Goal: Task Accomplishment & Management: Complete application form

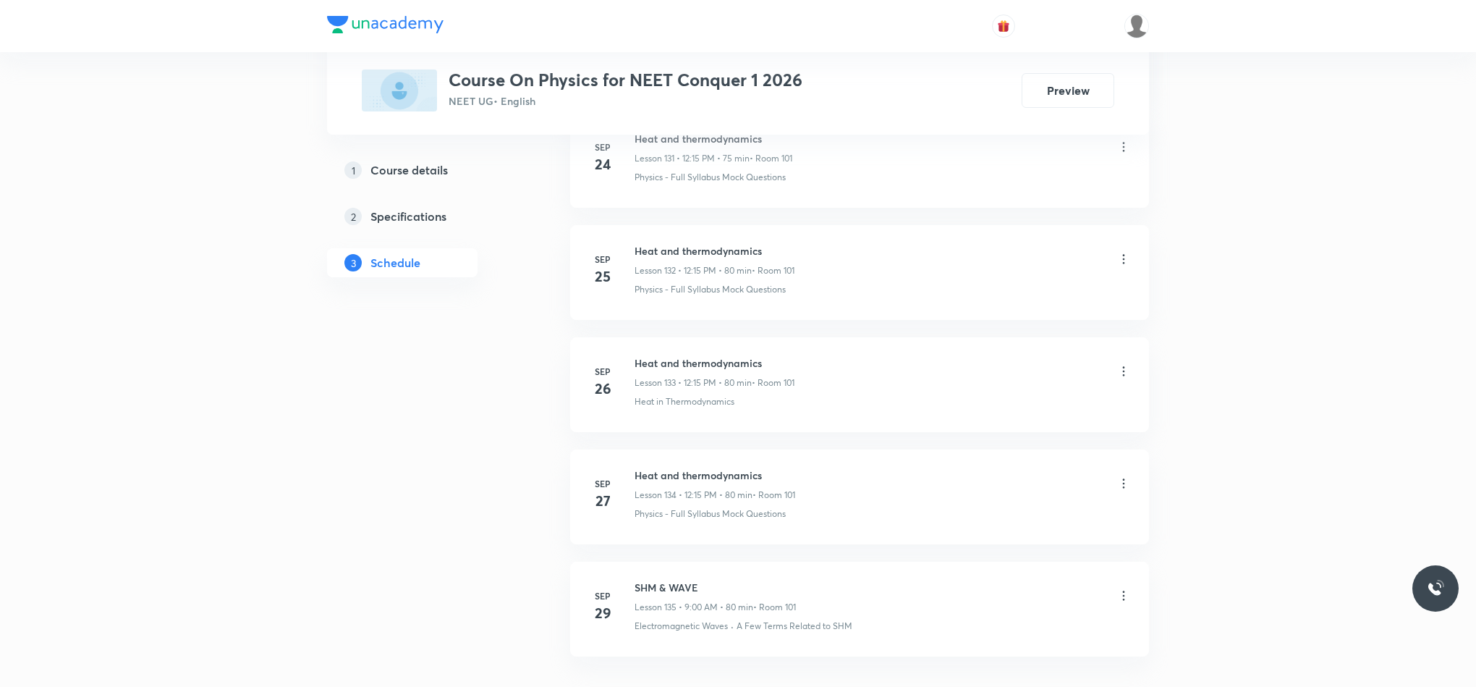
scroll to position [15714, 0]
drag, startPoint x: 635, startPoint y: 478, endPoint x: 728, endPoint y: 478, distance: 93.4
click at [728, 478] on h6 "SHM & WAVE" at bounding box center [715, 481] width 161 height 15
copy h6 "SHM & WAVE"
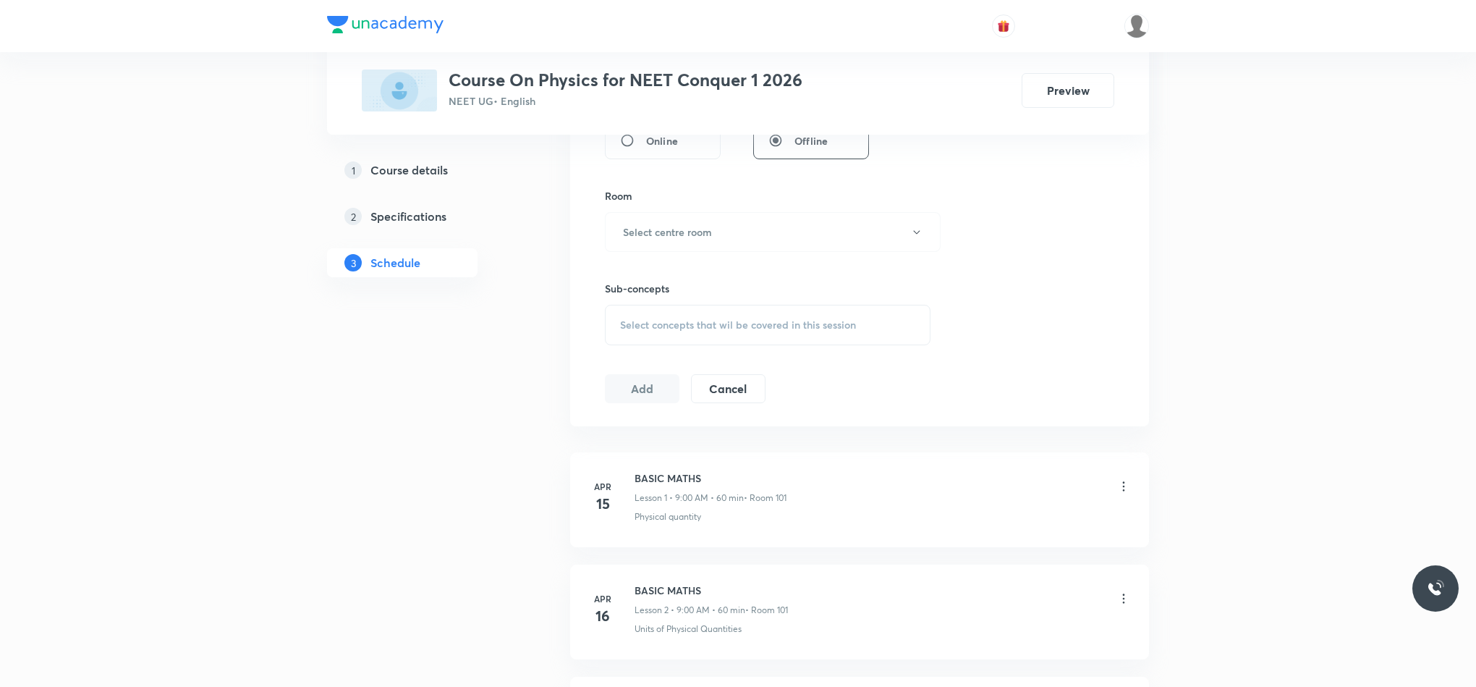
scroll to position [0, 0]
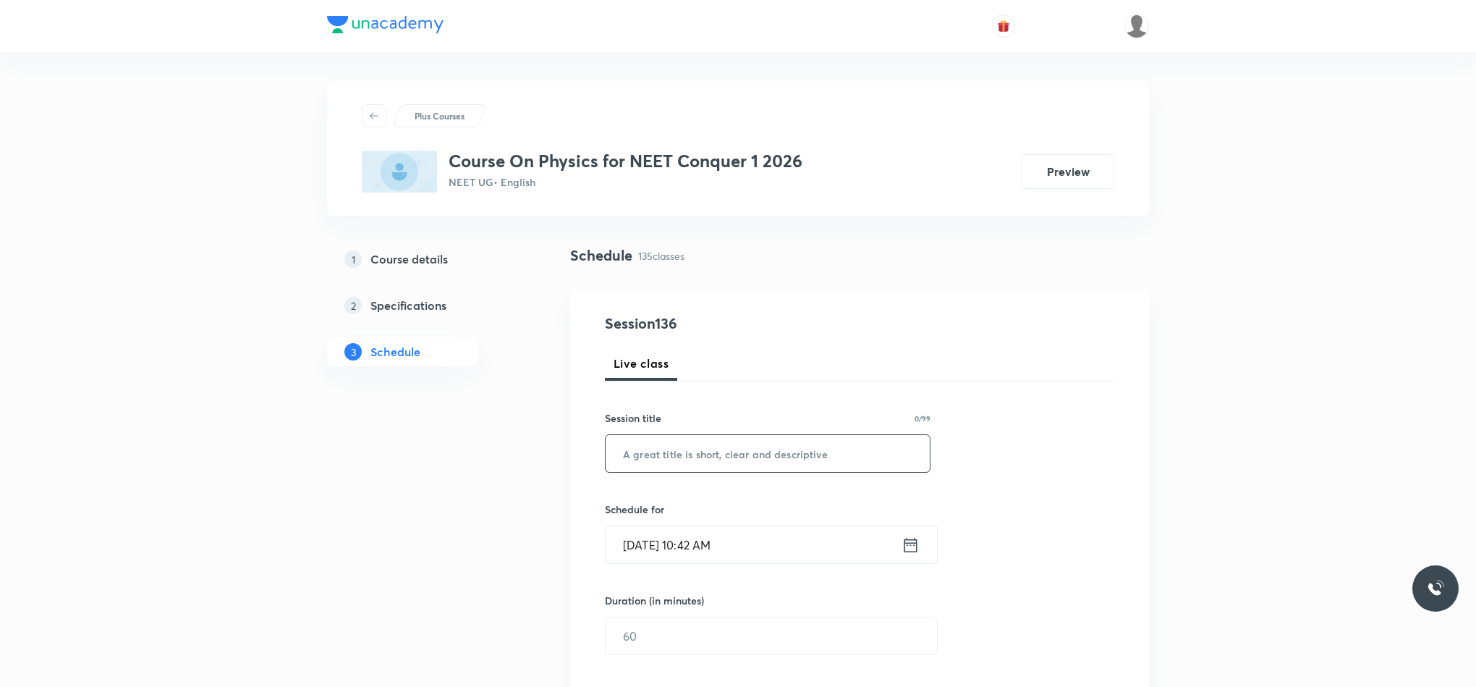
click at [750, 448] on input "text" at bounding box center [768, 453] width 324 height 37
paste input "SHM & WAVE"
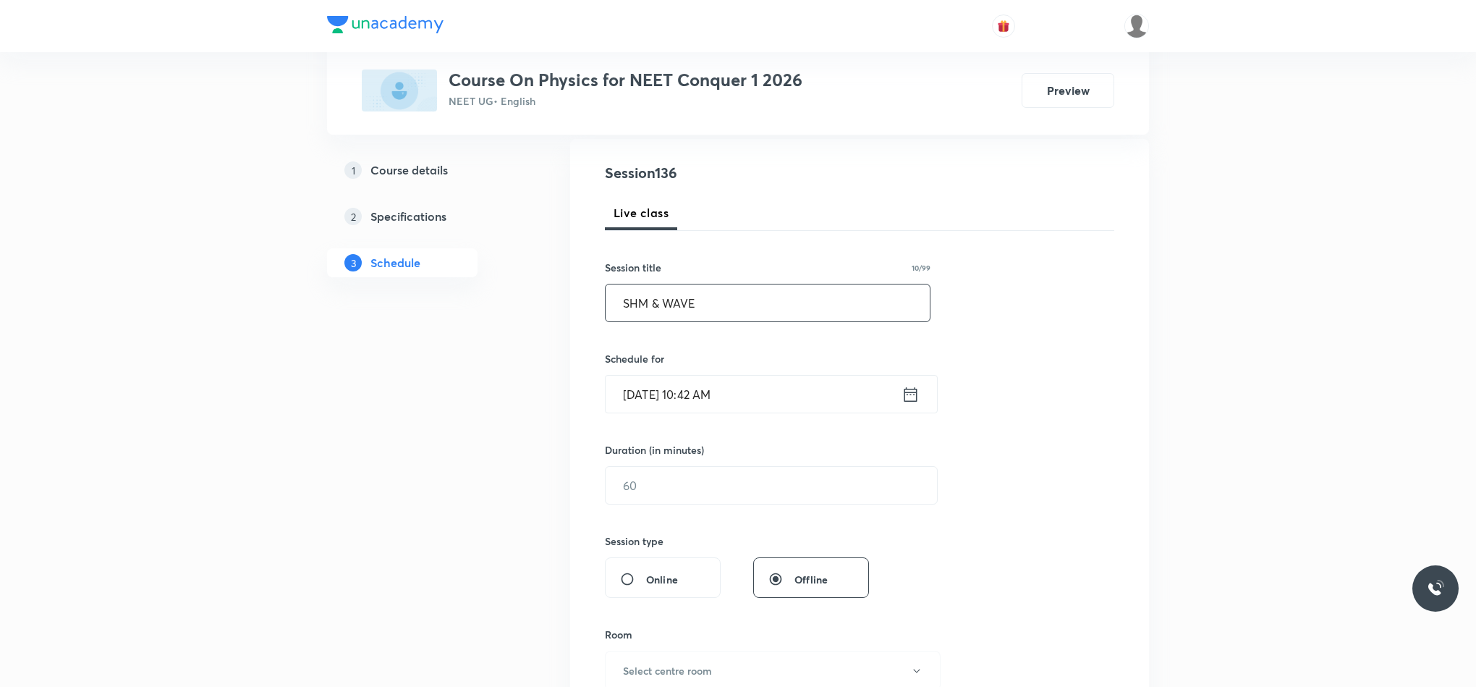
scroll to position [152, 0]
type input "SHM & WAVE"
click at [915, 394] on icon at bounding box center [911, 393] width 18 height 20
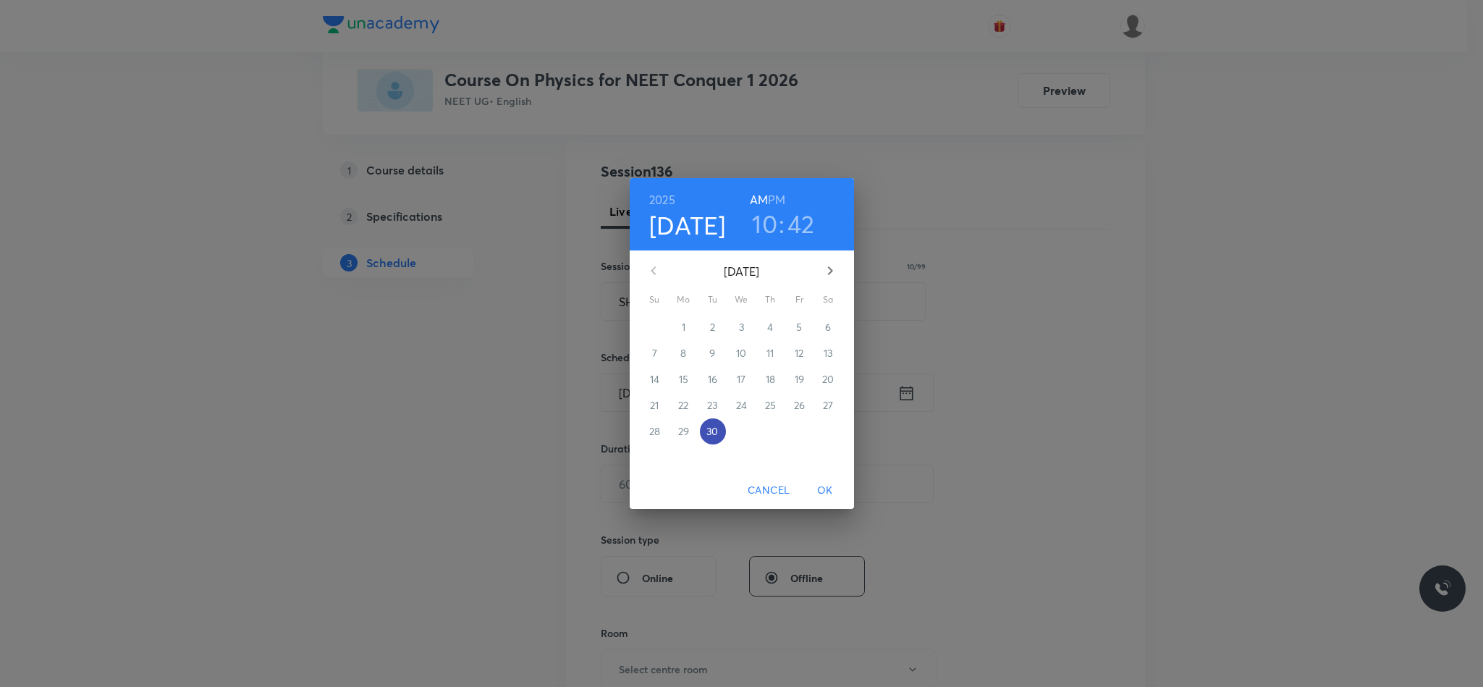
click at [710, 426] on p "30" at bounding box center [712, 431] width 12 height 14
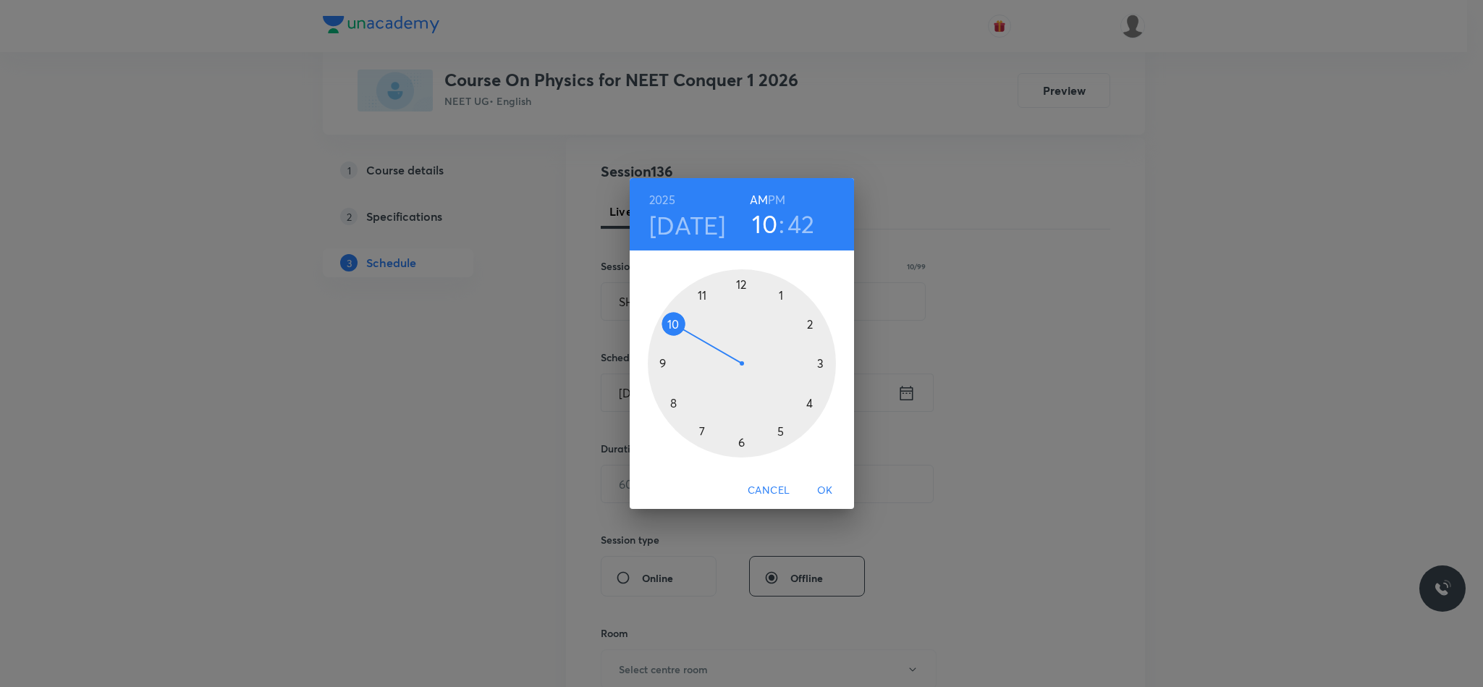
click at [739, 283] on div at bounding box center [742, 363] width 188 height 188
click at [821, 360] on div at bounding box center [742, 363] width 188 height 188
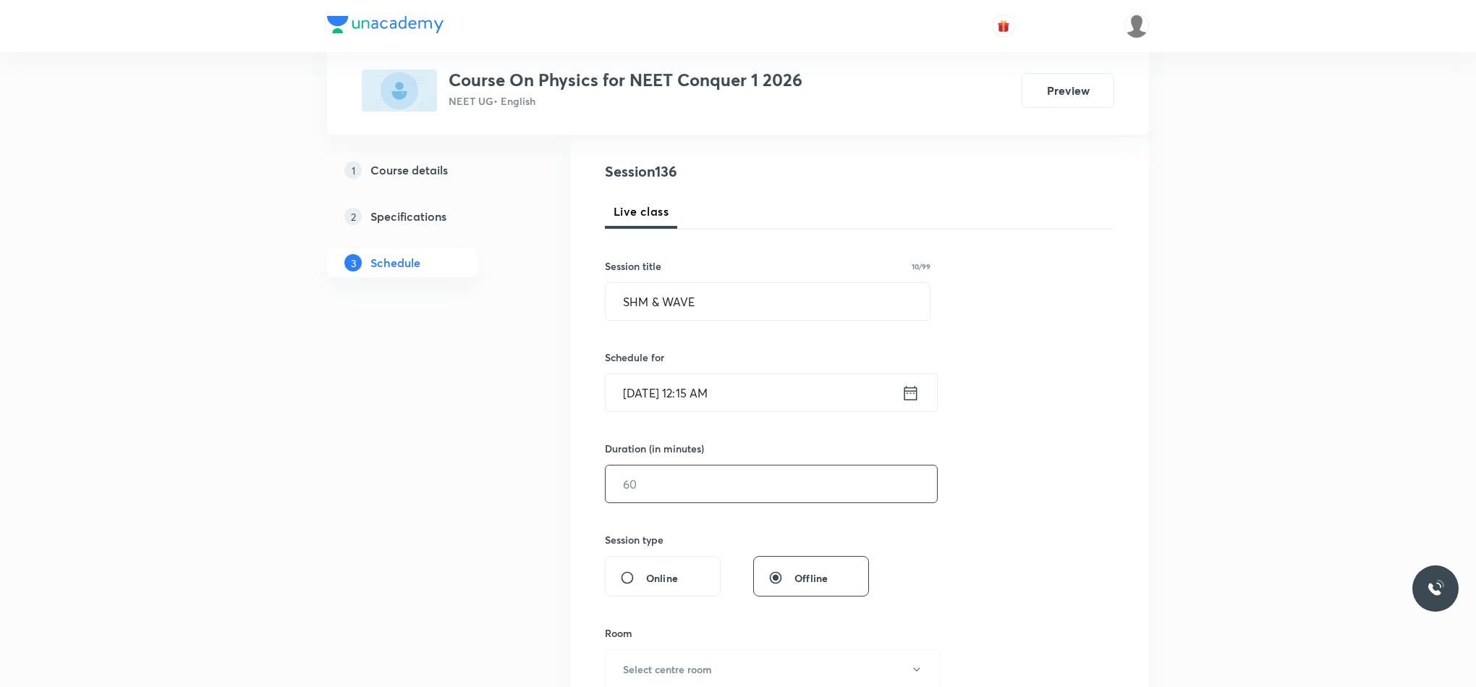
click at [771, 478] on input "text" at bounding box center [771, 483] width 331 height 37
click at [912, 389] on icon at bounding box center [911, 392] width 13 height 14
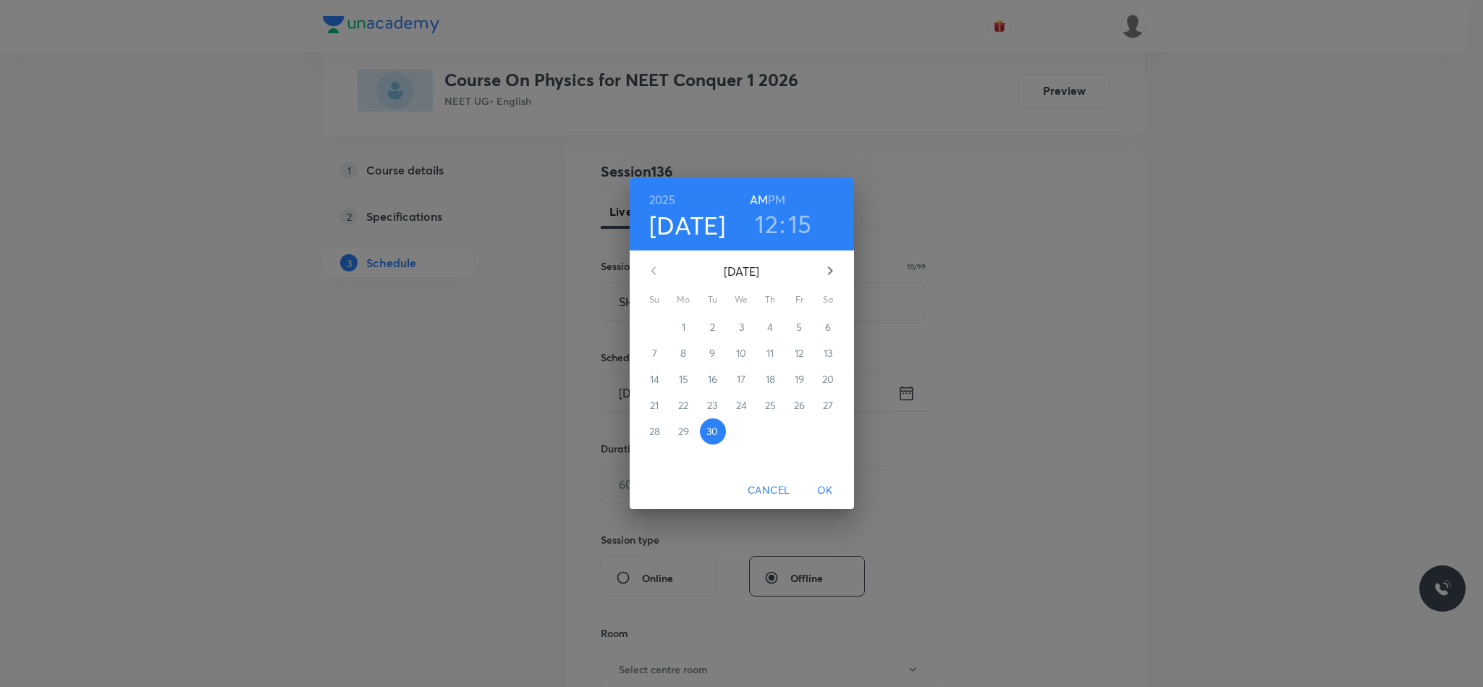
click at [788, 204] on div "2025 Sep 30 12 : 15 AM PM" at bounding box center [741, 214] width 201 height 49
click at [786, 205] on div "2025 Sep 30 12 : 15 AM PM" at bounding box center [741, 214] width 201 height 49
click at [779, 200] on h6 "PM" at bounding box center [776, 200] width 17 height 20
click at [824, 487] on span "OK" at bounding box center [825, 490] width 35 height 18
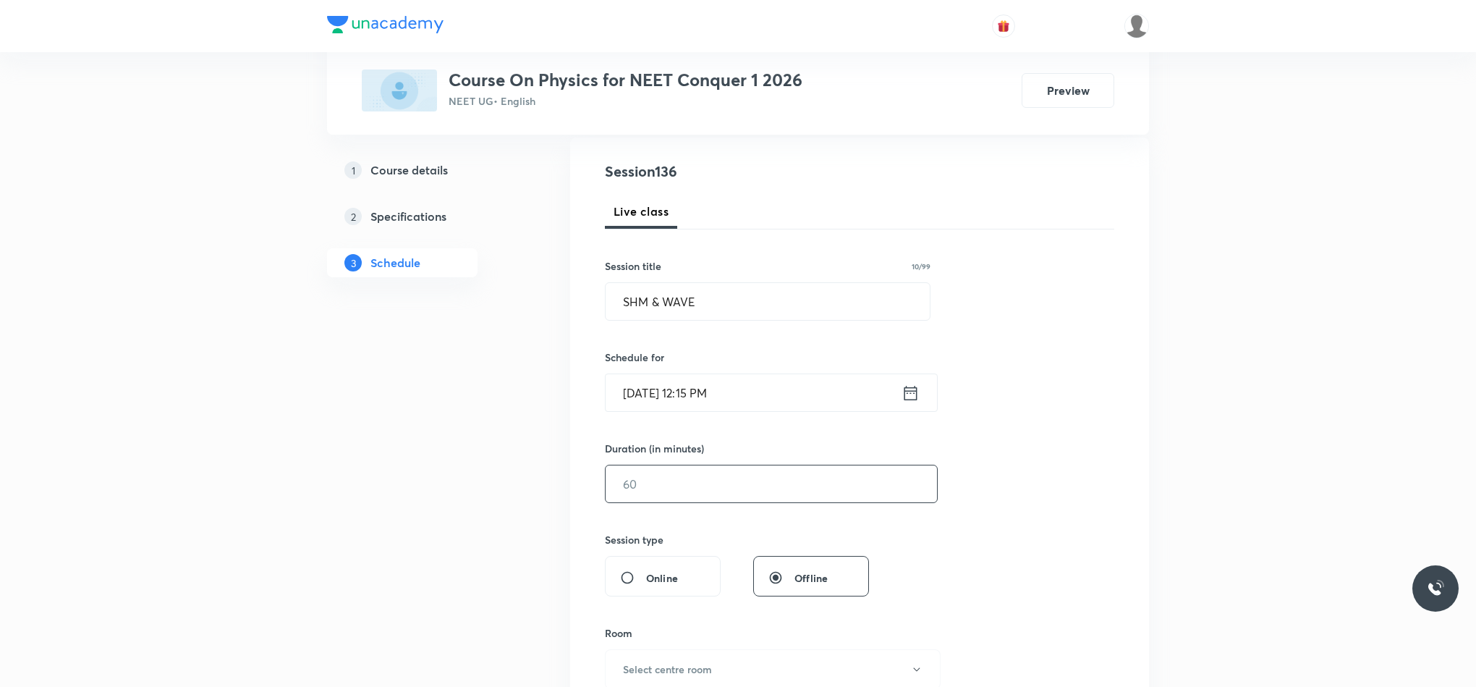
click at [678, 486] on input "text" at bounding box center [771, 483] width 331 height 37
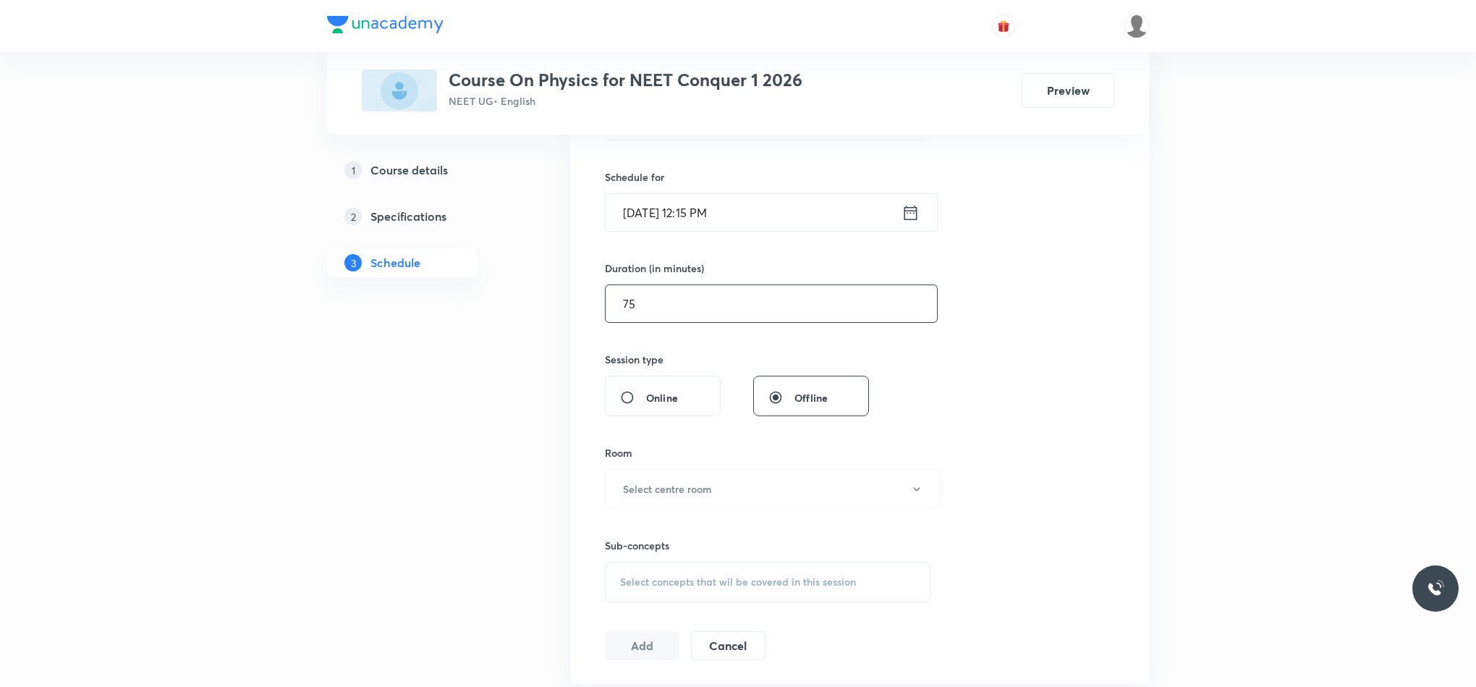
scroll to position [334, 0]
type input "75"
click at [690, 478] on button "Select centre room" at bounding box center [773, 487] width 336 height 40
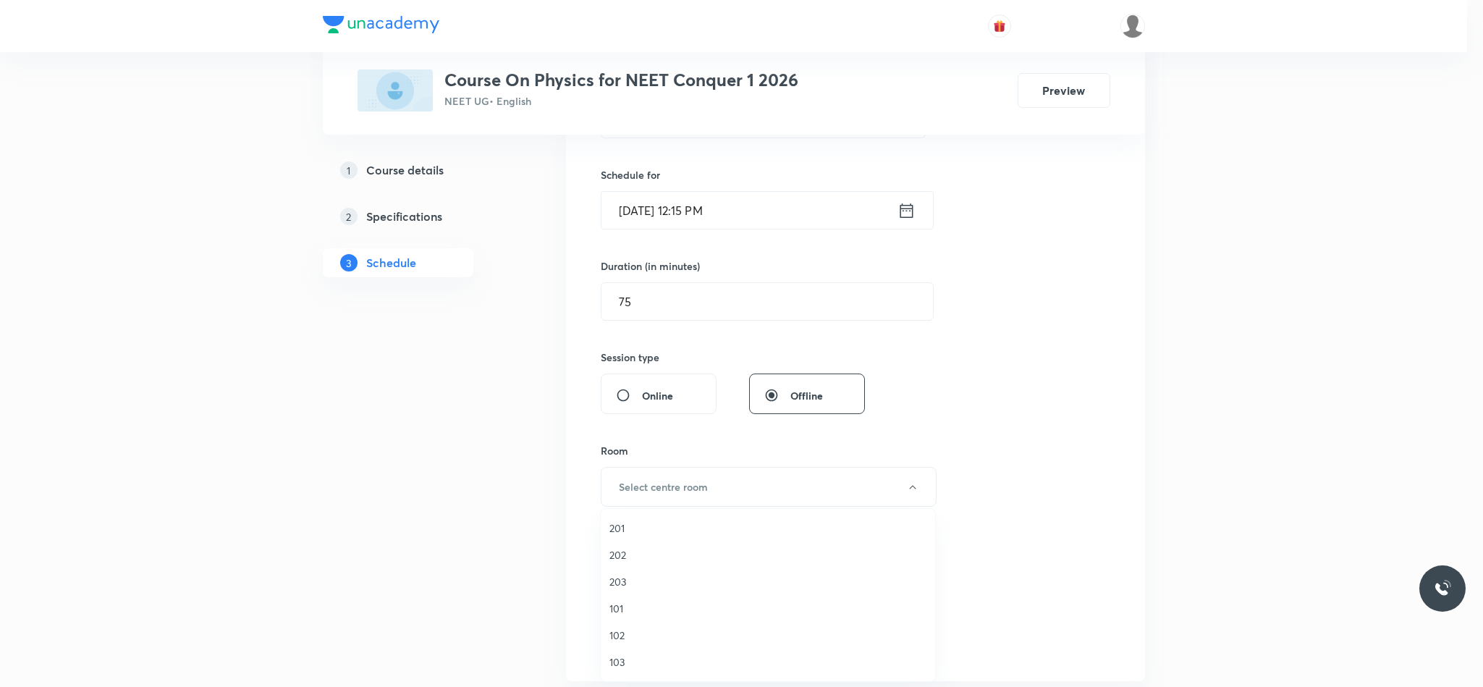
click at [632, 610] on span "101" at bounding box center [767, 608] width 317 height 15
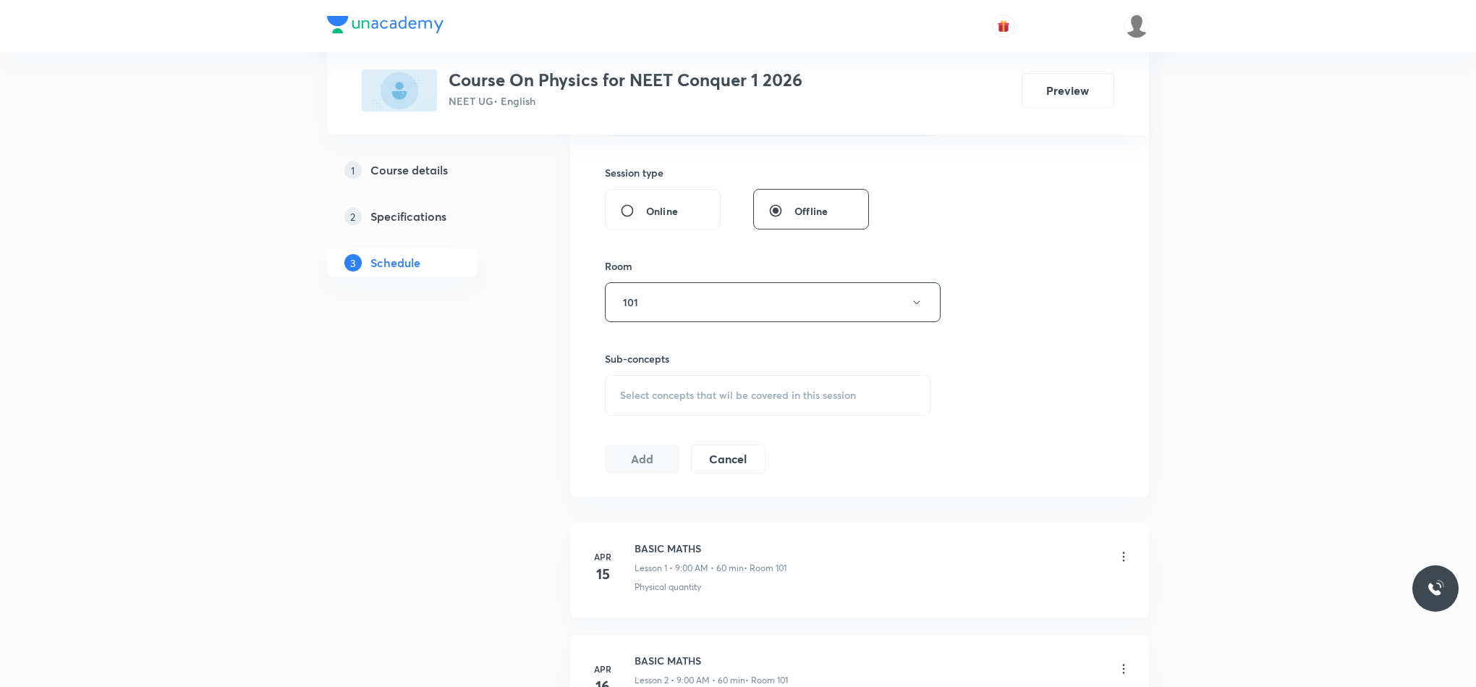
scroll to position [520, 0]
click at [689, 405] on div "Select concepts that wil be covered in this session" at bounding box center [768, 394] width 326 height 41
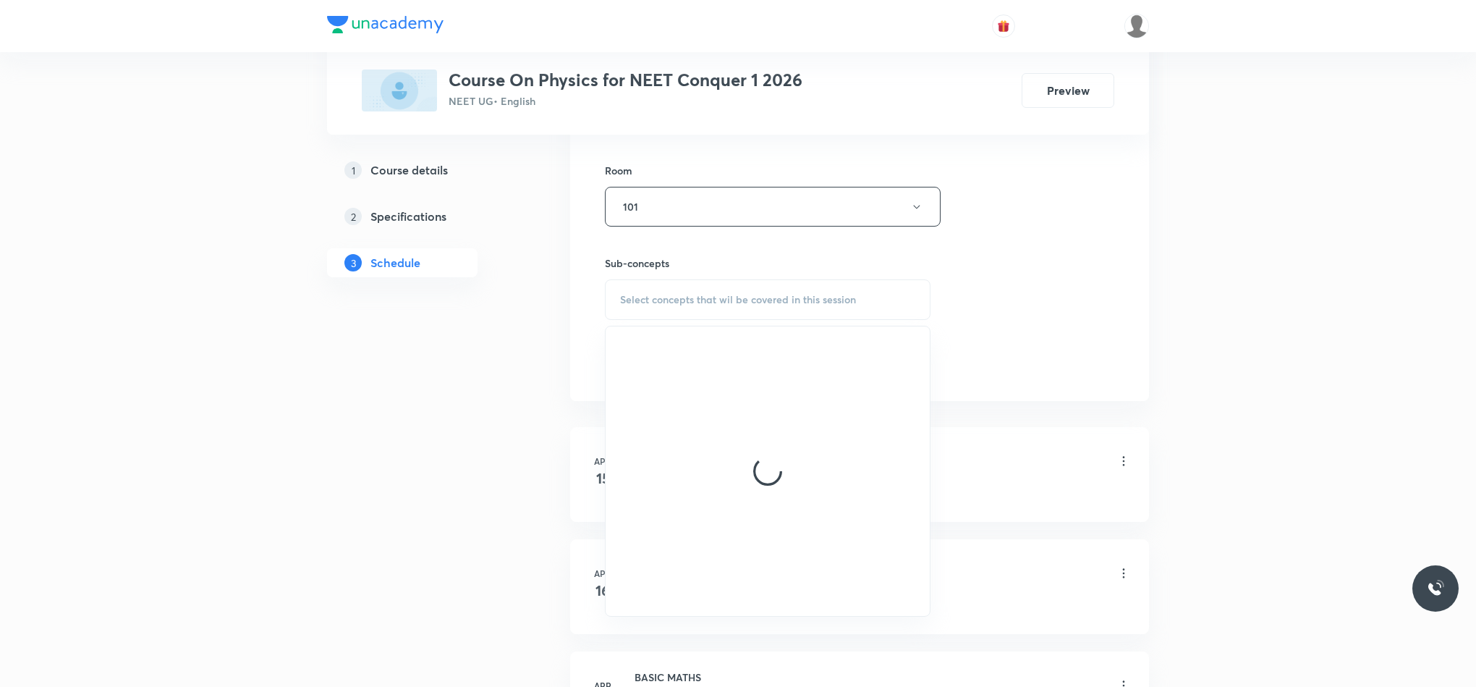
scroll to position [617, 0]
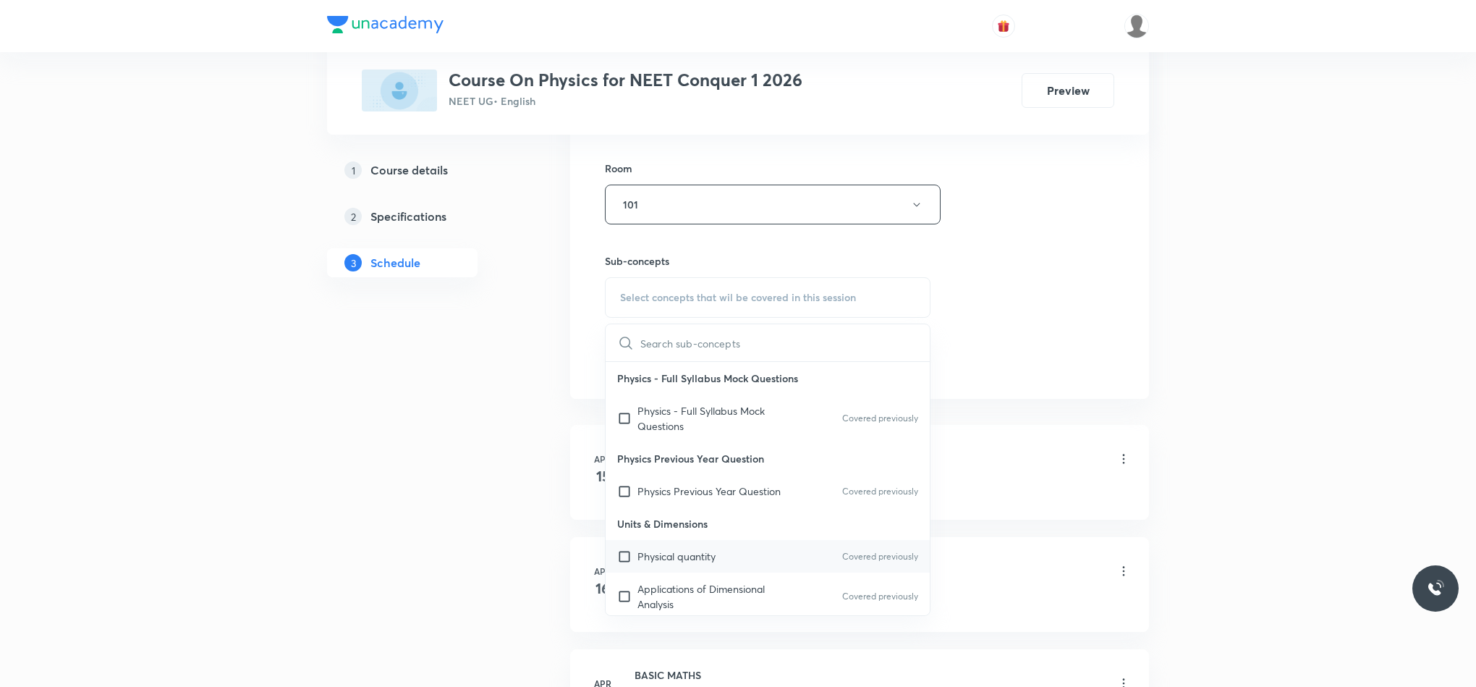
click at [749, 556] on div "Physical quantity Covered previously" at bounding box center [768, 556] width 324 height 33
checkbox input "true"
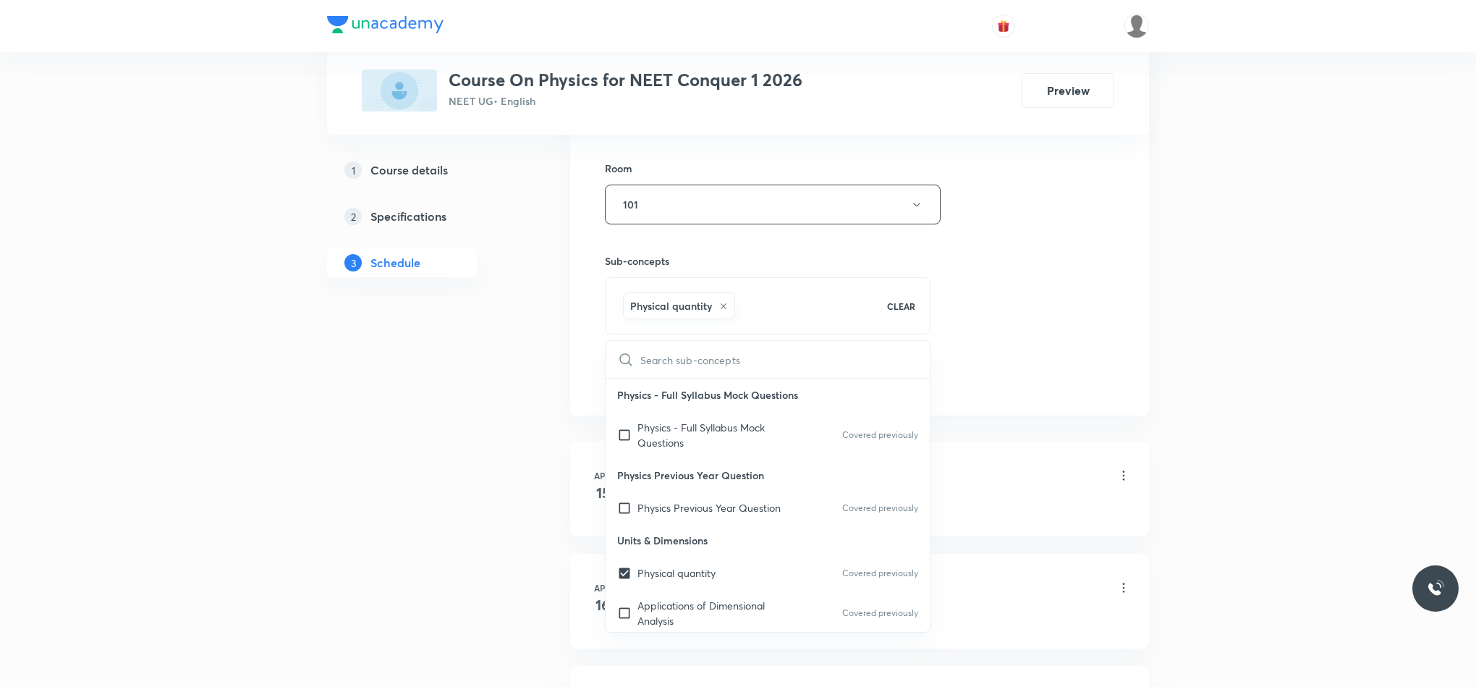
click at [1023, 347] on div "Session 136 Live class Session title 10/99 SHM & WAVE ​ Schedule for Sep 30, 20…" at bounding box center [859, 44] width 509 height 696
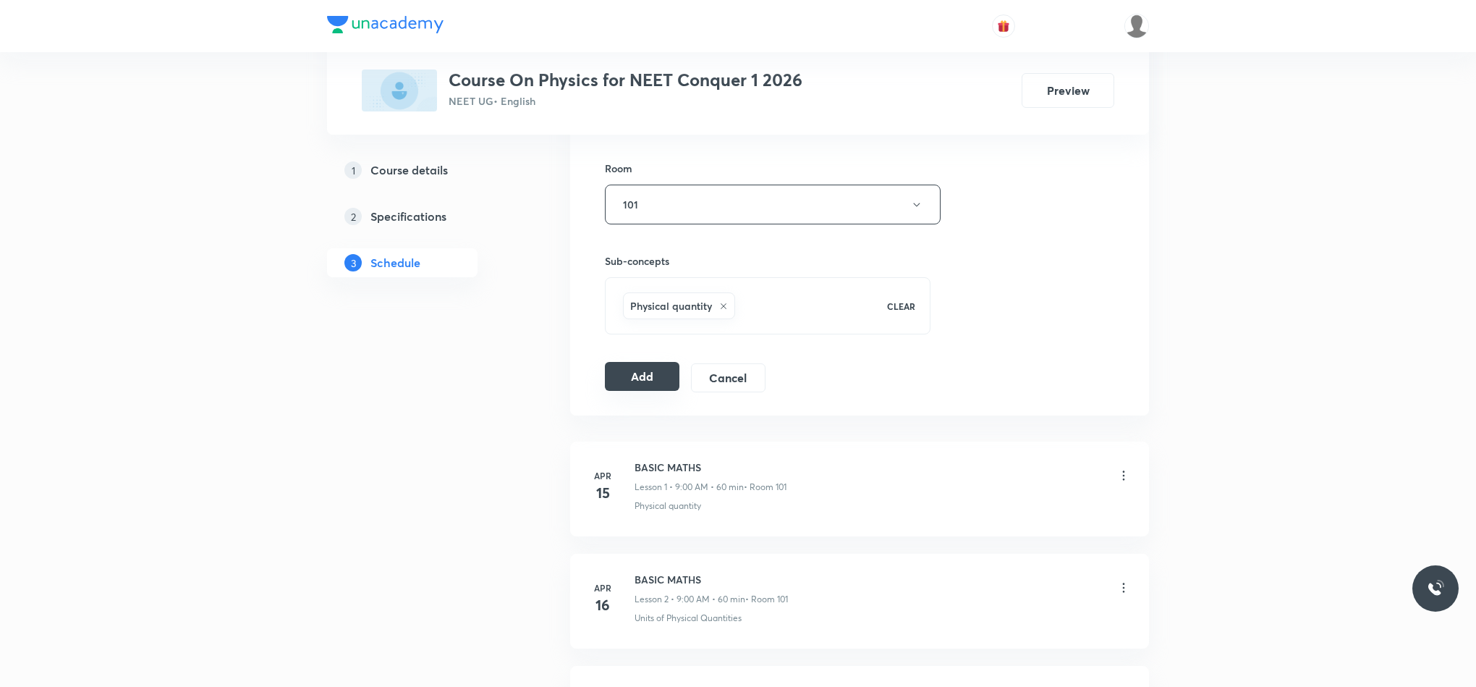
click at [649, 384] on button "Add" at bounding box center [642, 376] width 75 height 29
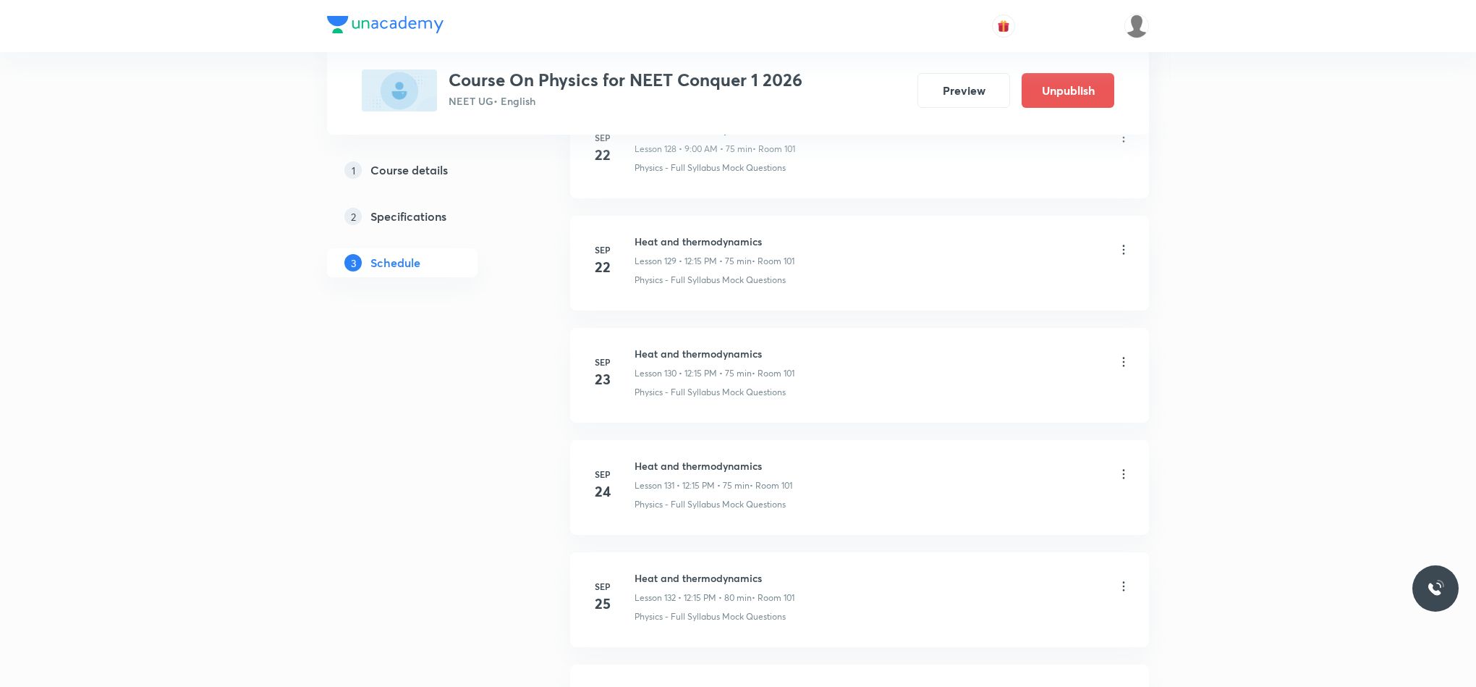
scroll to position [15158, 0]
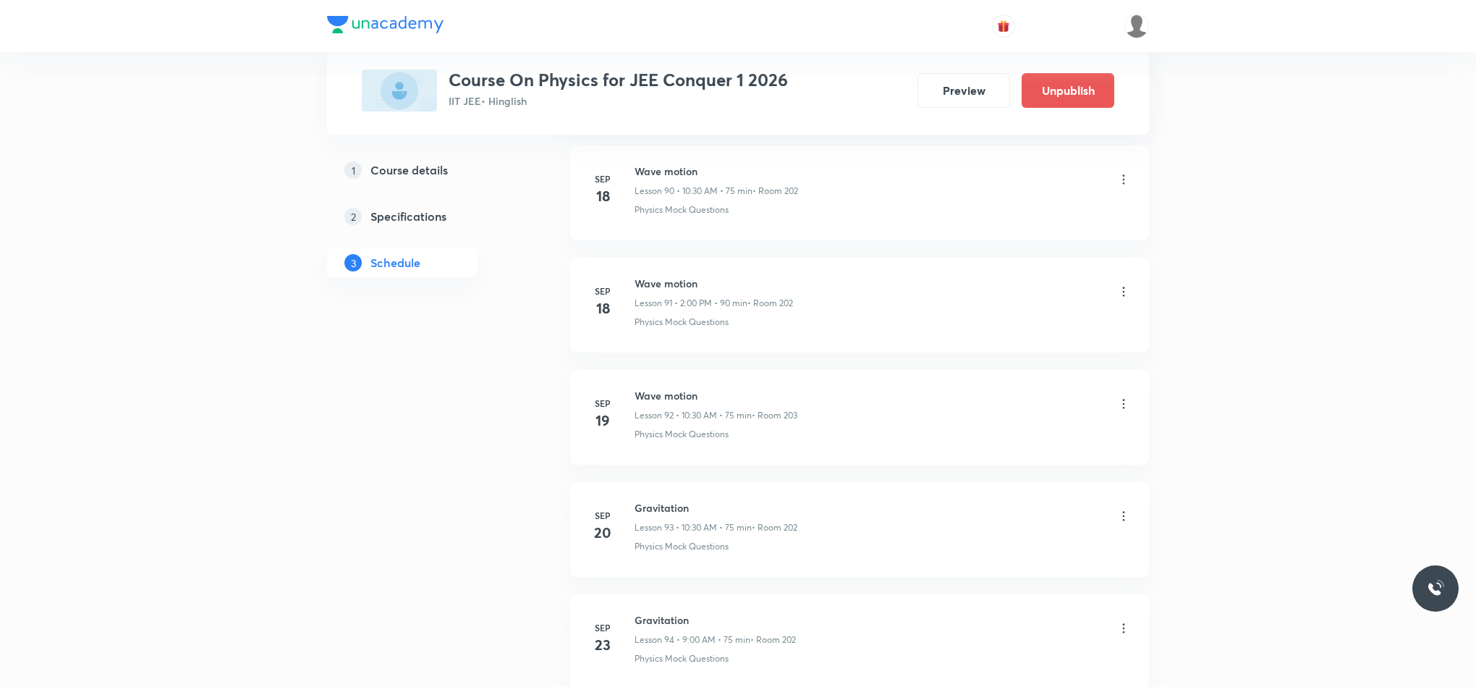
scroll to position [11856, 0]
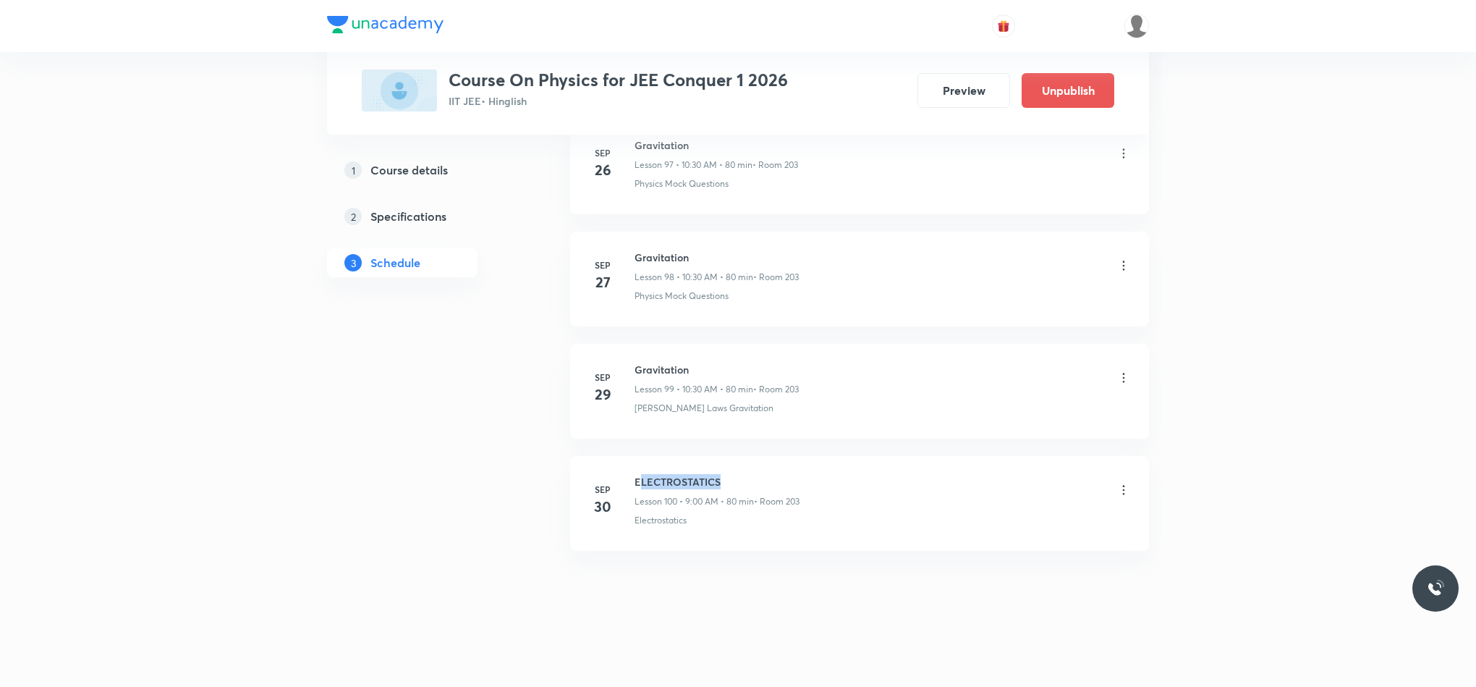
drag, startPoint x: 638, startPoint y: 481, endPoint x: 758, endPoint y: 476, distance: 120.2
click at [758, 476] on h6 "ELECTROSTATICS" at bounding box center [717, 481] width 165 height 15
drag, startPoint x: 632, startPoint y: 478, endPoint x: 769, endPoint y: 454, distance: 138.8
click at [769, 456] on li "[DATE] ELECTROSTATICS Lesson 100 • 9:00 AM • 80 min • Room 203 Electrostatics" at bounding box center [859, 503] width 579 height 95
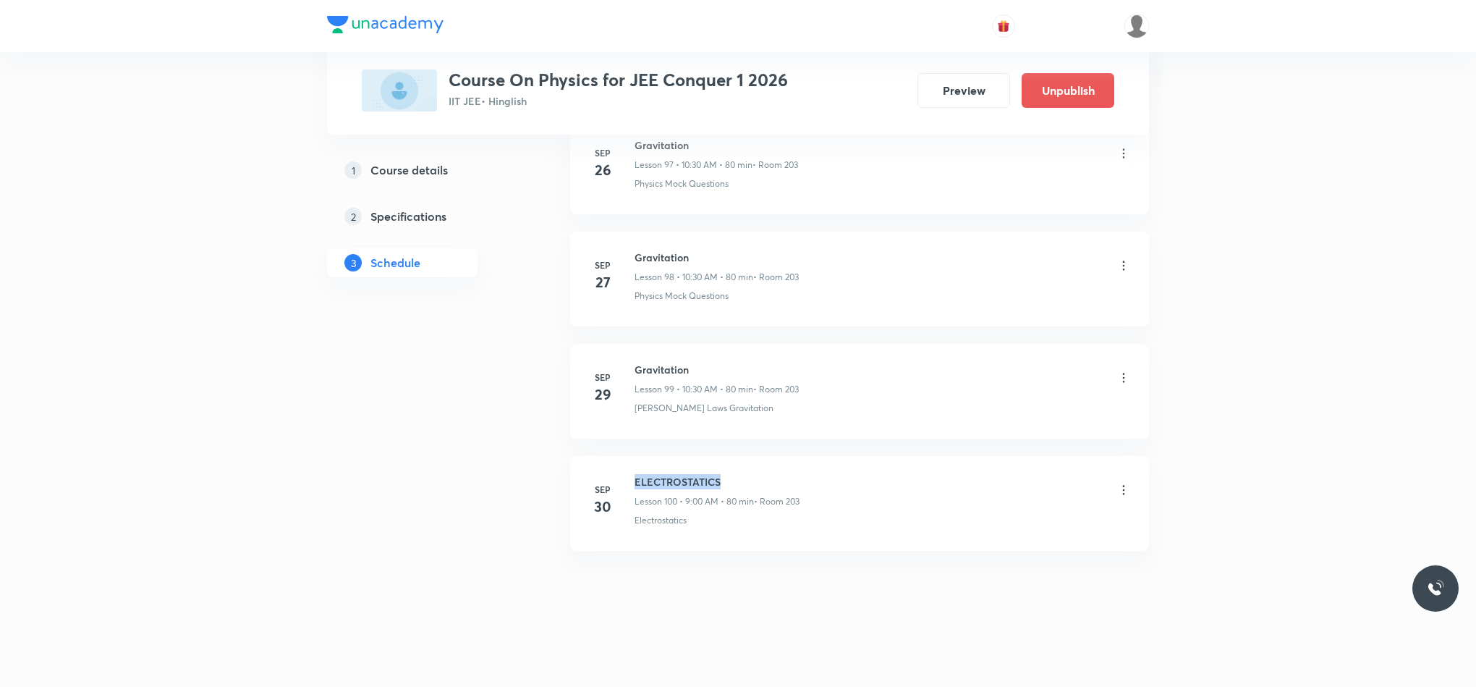
copy h6 "ELECTROSTATICS"
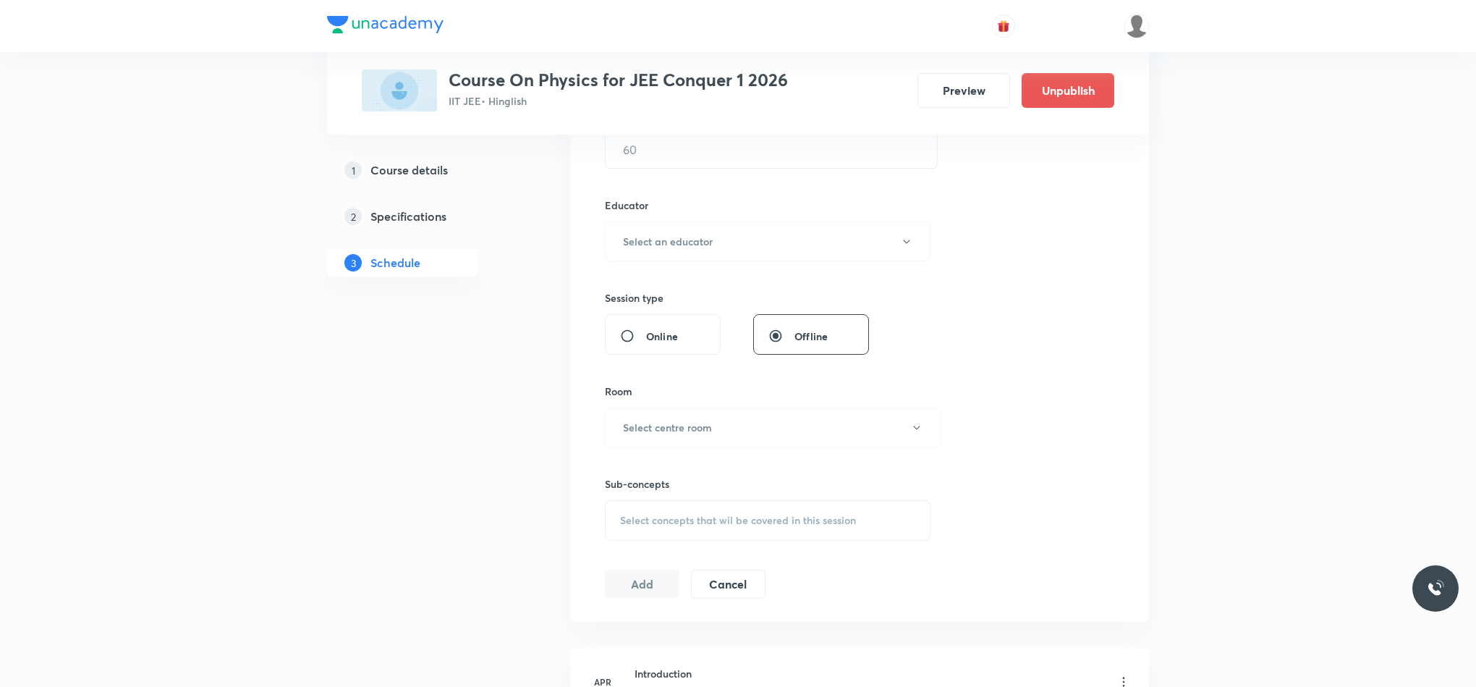
scroll to position [0, 0]
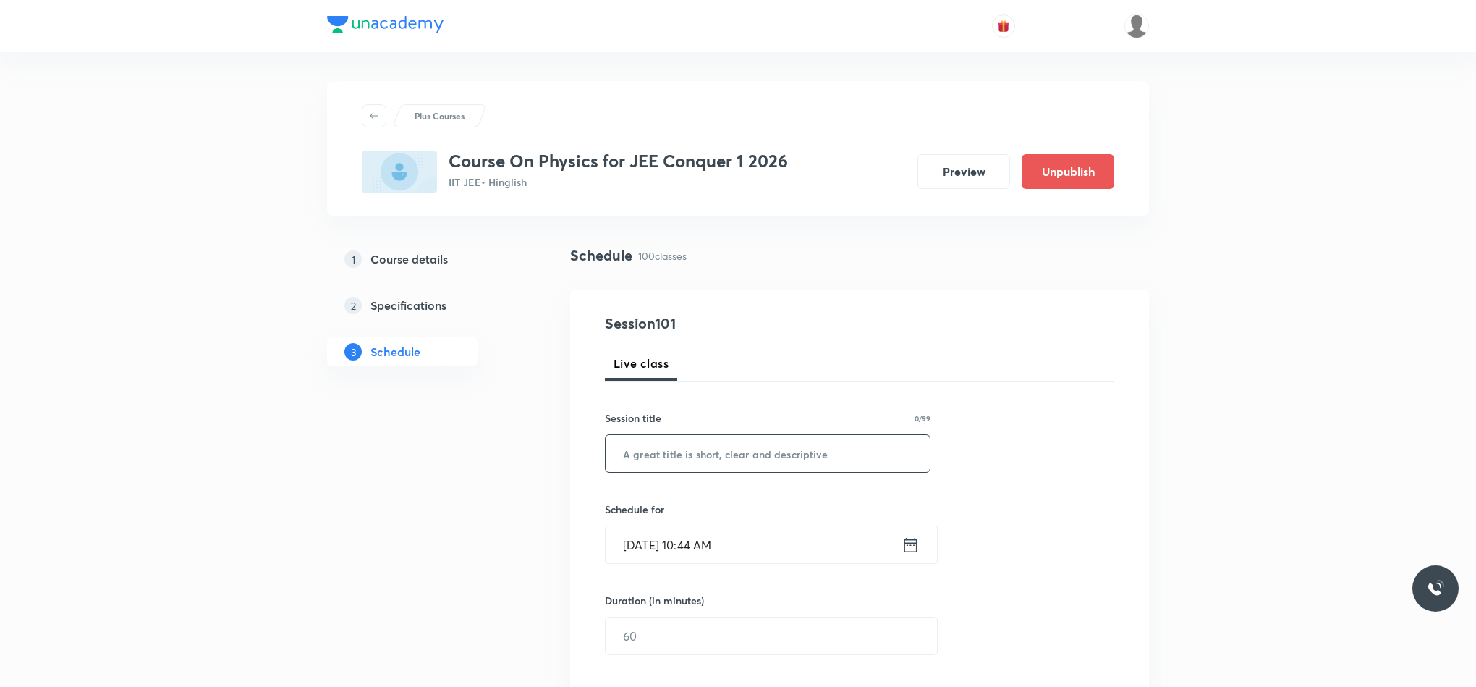
click at [751, 448] on input "text" at bounding box center [768, 453] width 324 height 37
paste input "ELECTROSTATICS"
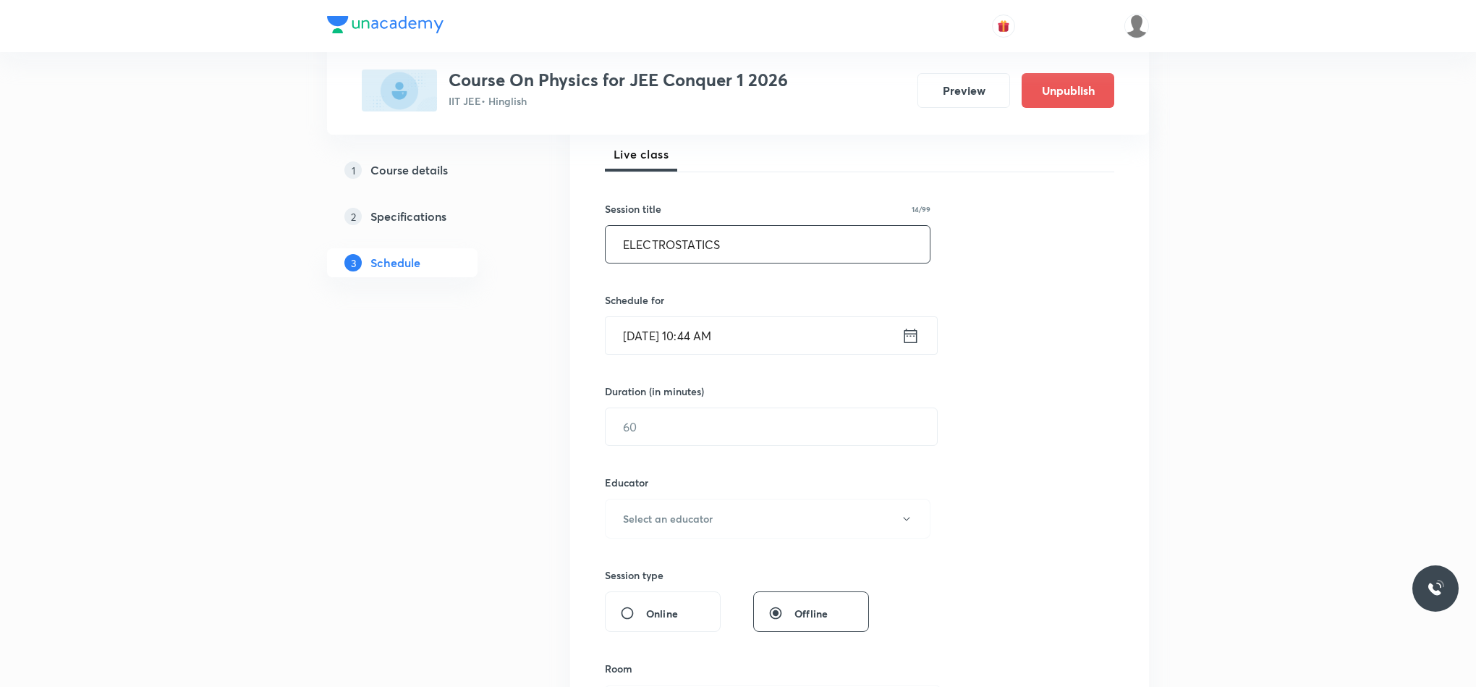
type input "ELECTROSTATICS"
click at [910, 339] on icon at bounding box center [911, 336] width 18 height 20
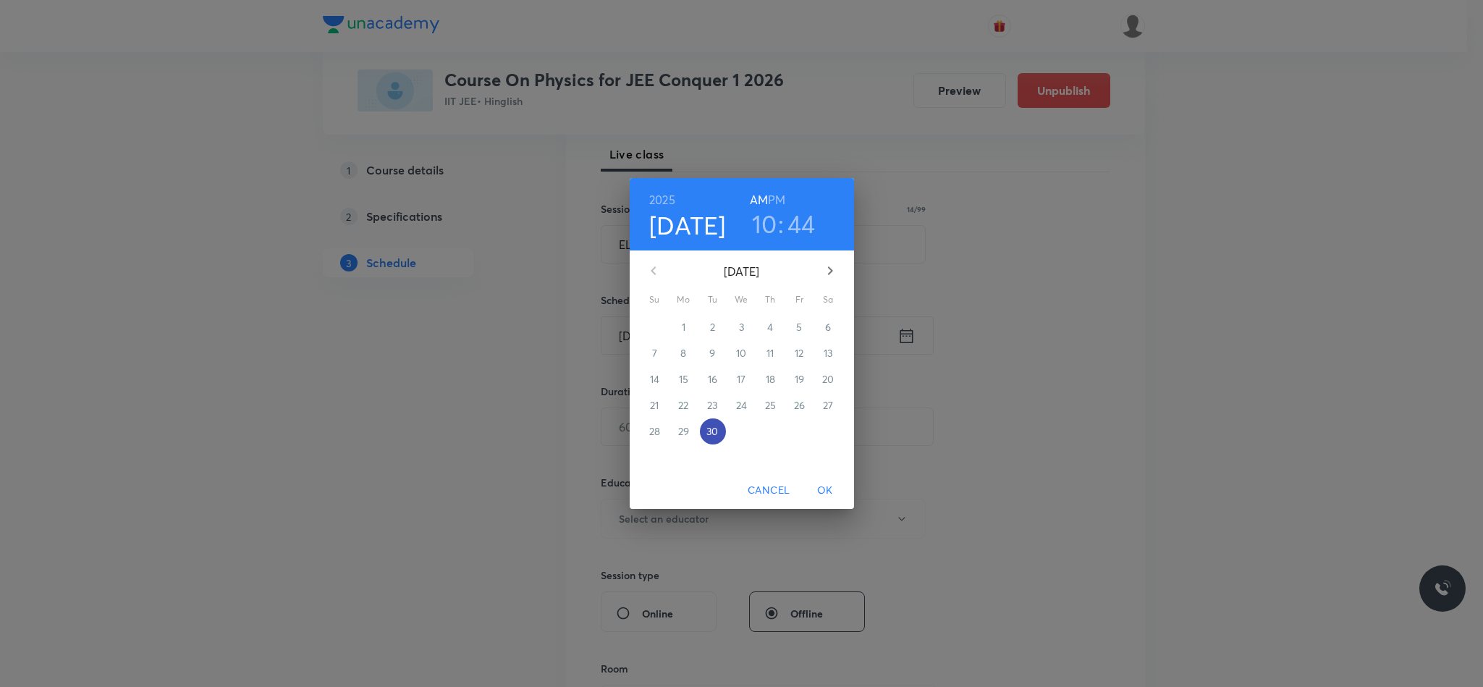
click at [716, 433] on p "30" at bounding box center [712, 431] width 12 height 14
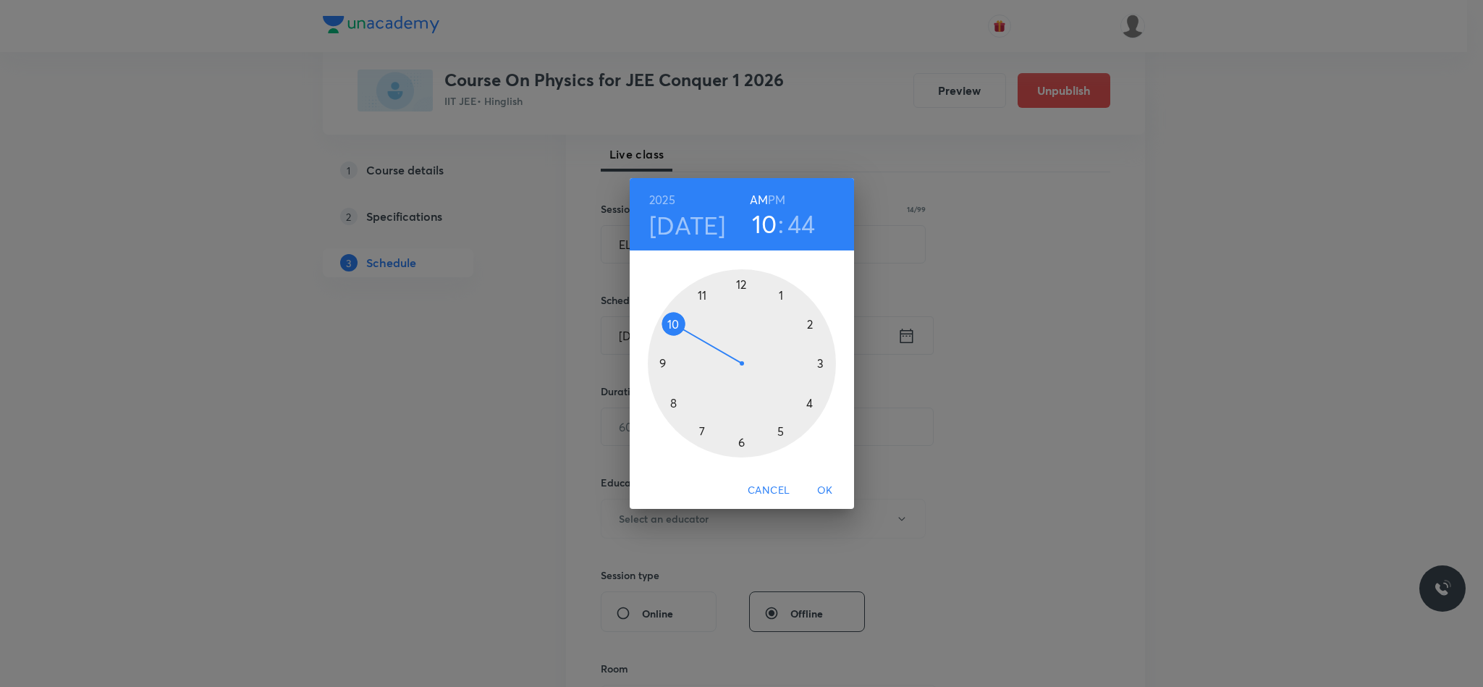
click at [741, 284] on div at bounding box center [742, 363] width 188 height 188
click at [821, 365] on div at bounding box center [742, 363] width 188 height 188
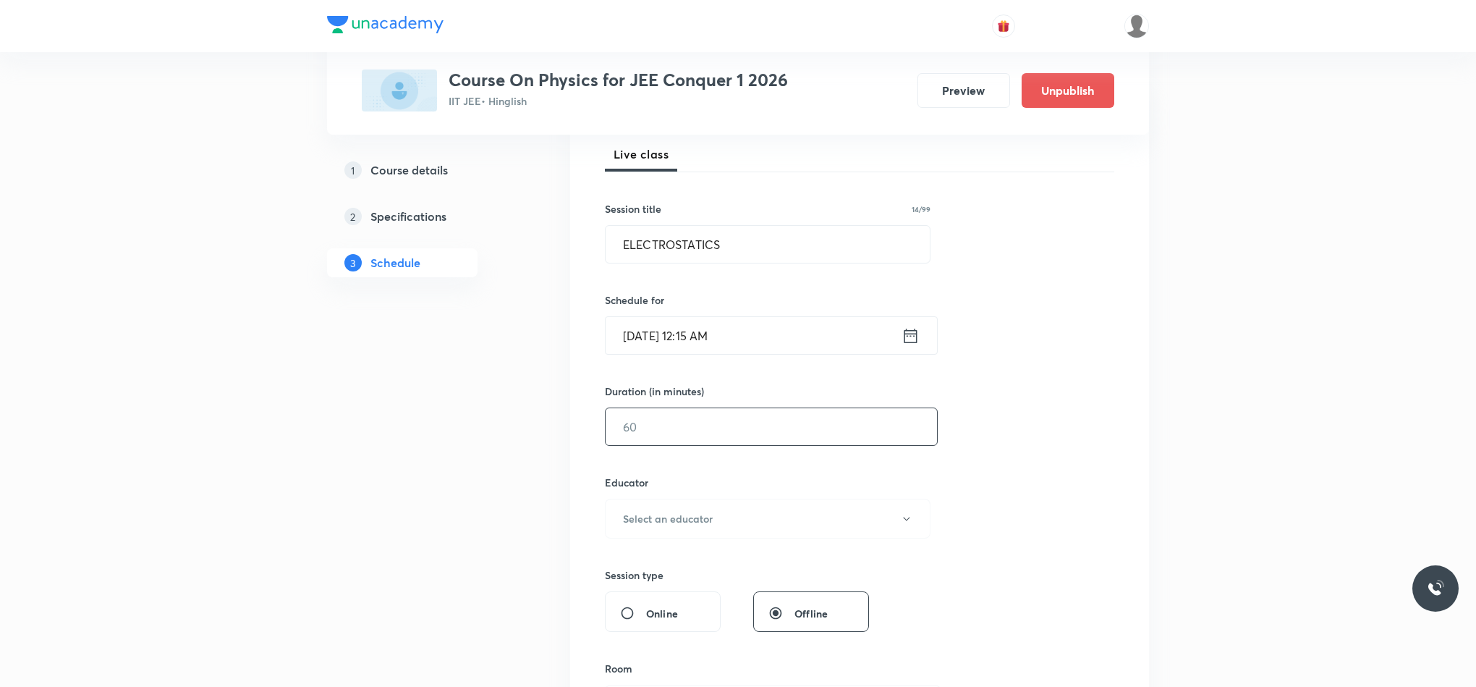
click at [795, 446] on div "​" at bounding box center [771, 426] width 333 height 38
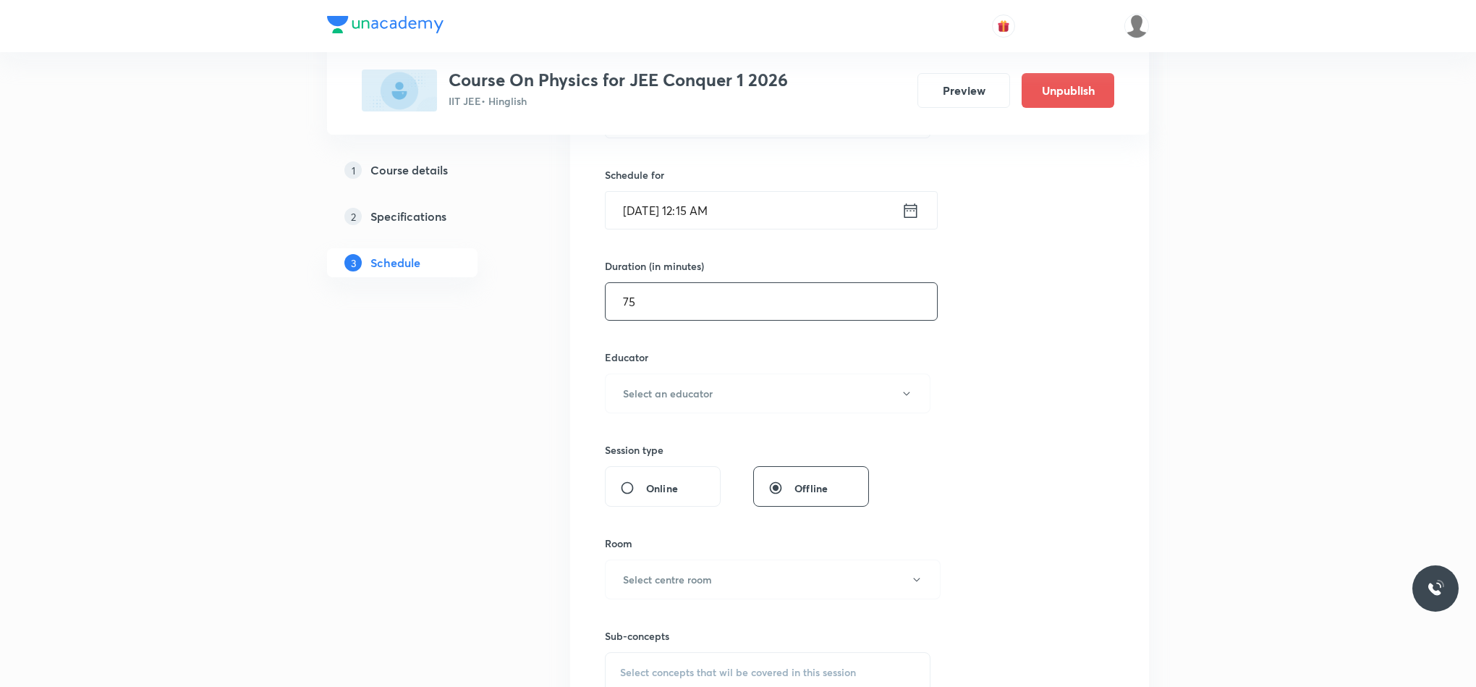
scroll to position [335, 0]
type input "75"
click at [684, 409] on button "Select an educator" at bounding box center [768, 393] width 326 height 40
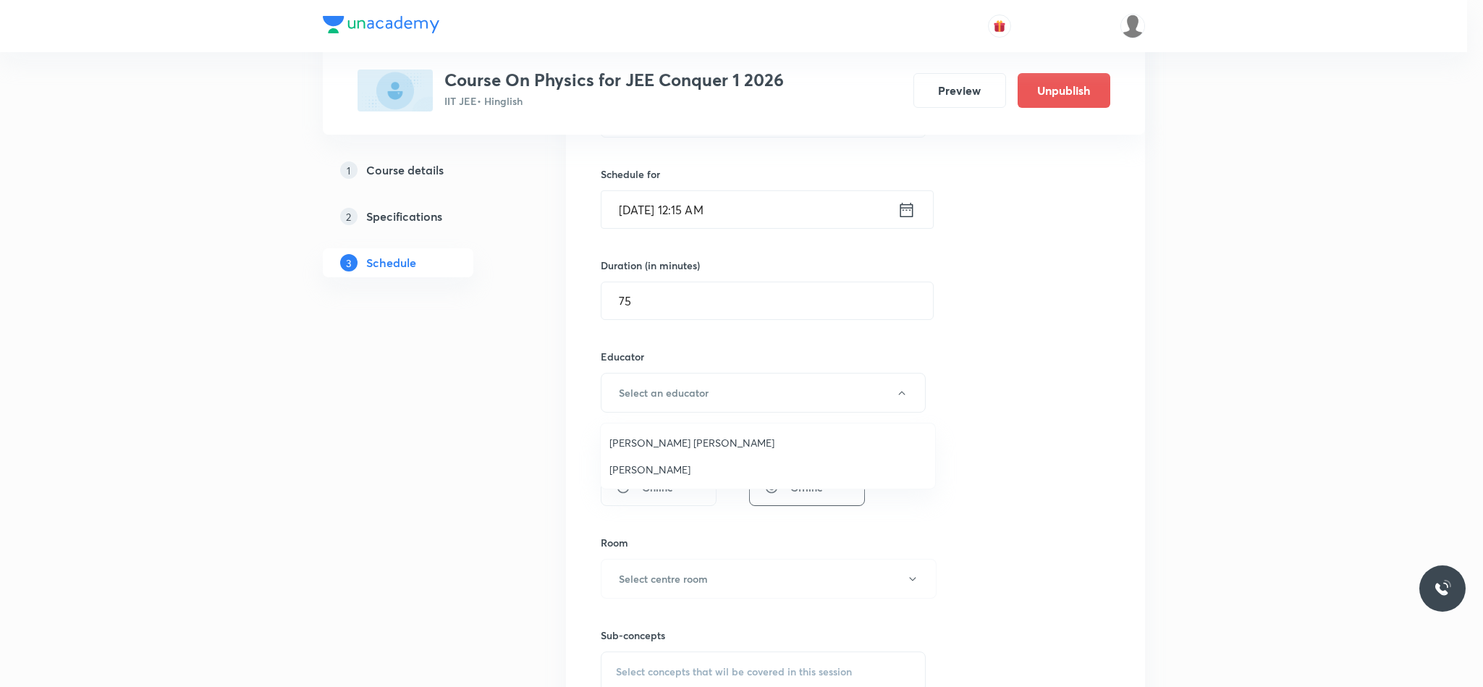
click at [684, 471] on span "[PERSON_NAME]" at bounding box center [767, 469] width 317 height 15
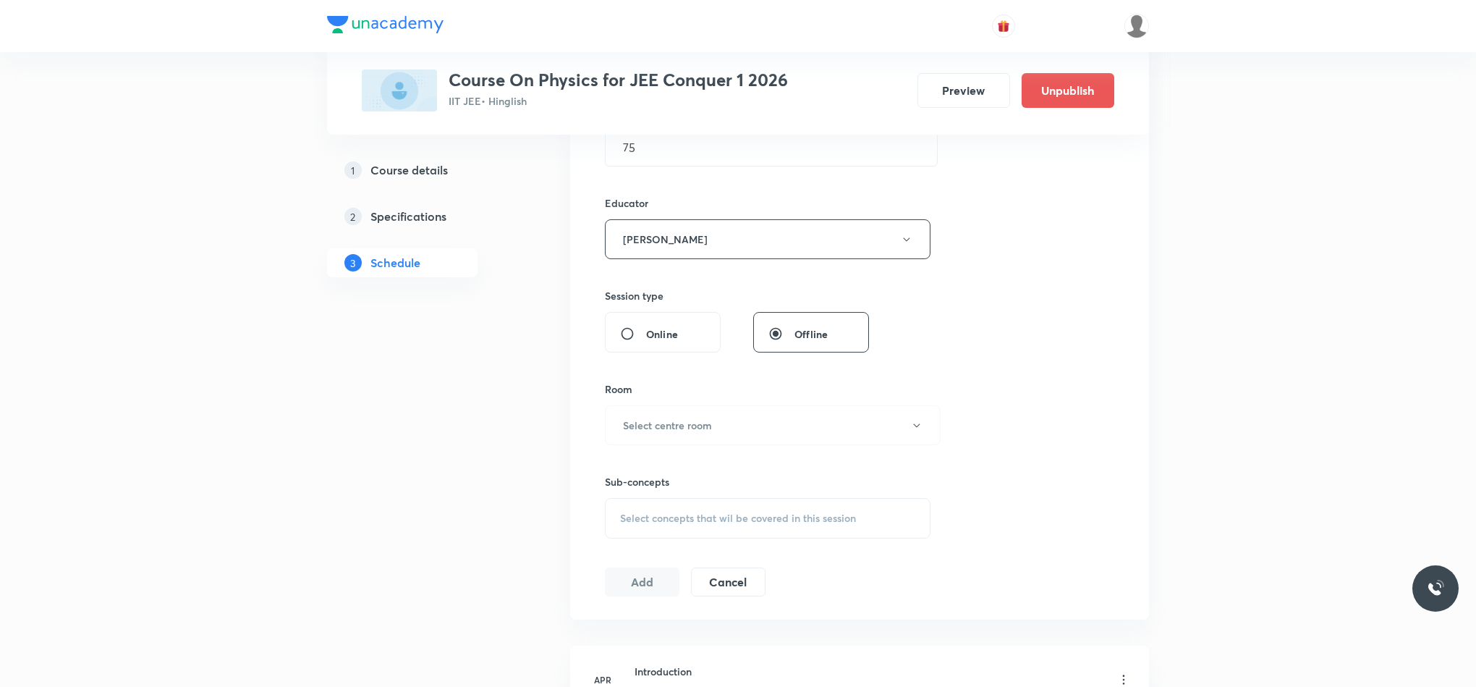
scroll to position [524, 0]
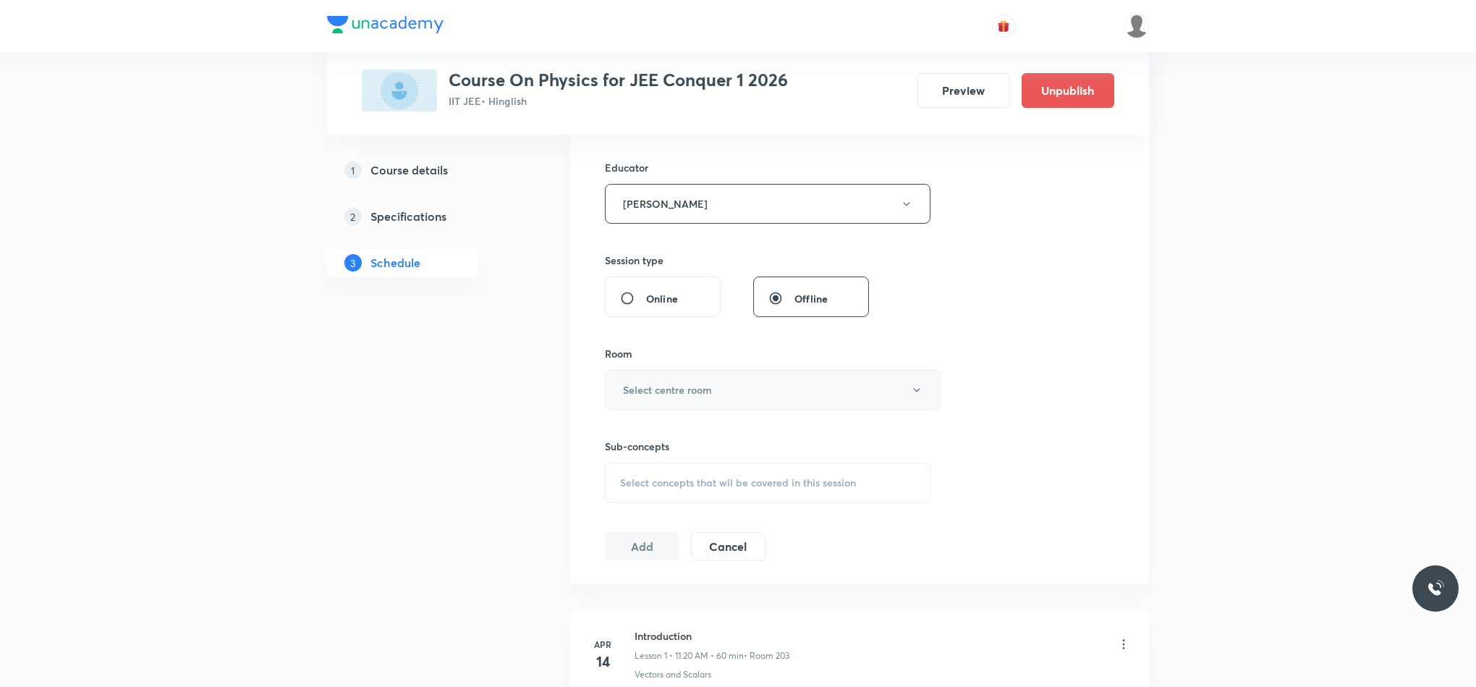
click at [660, 397] on h6 "Select centre room" at bounding box center [667, 389] width 89 height 15
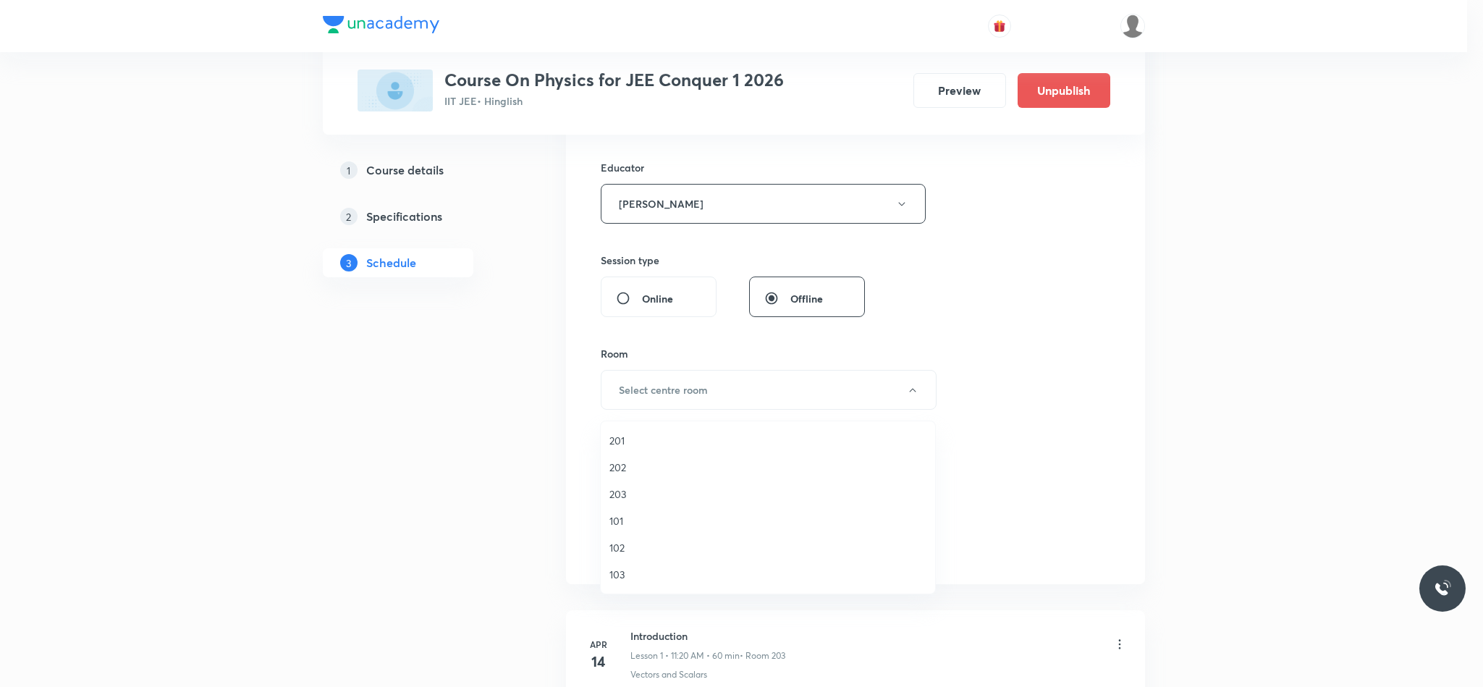
click at [638, 500] on span "203" at bounding box center [767, 493] width 317 height 15
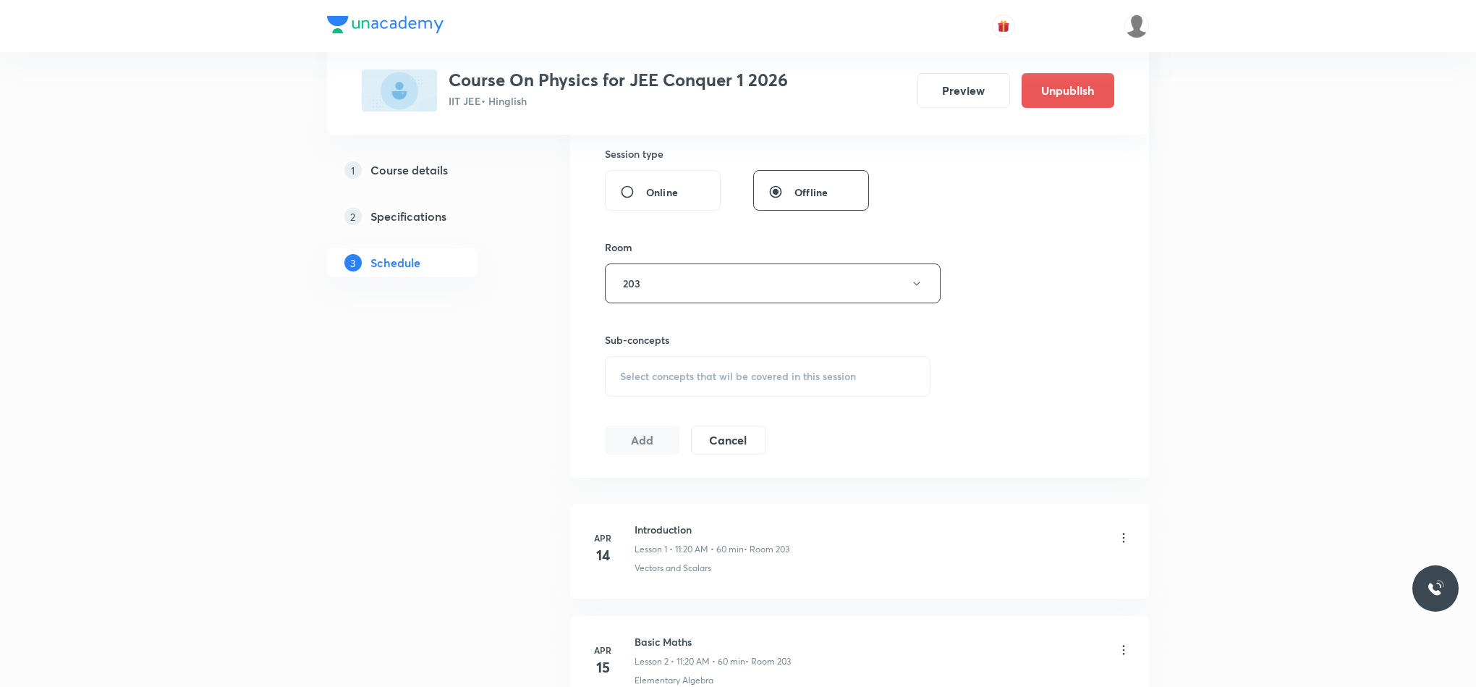
scroll to position [645, 0]
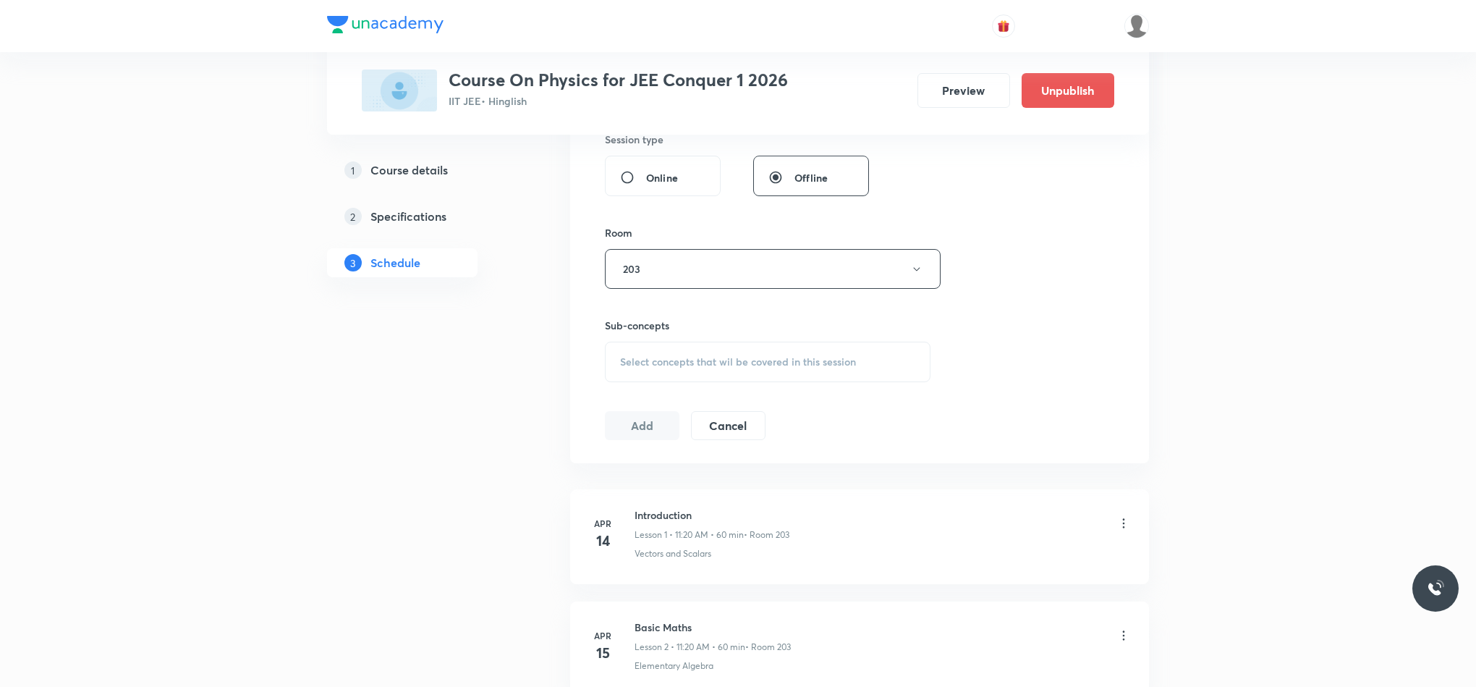
click at [647, 354] on div "Select concepts that wil be covered in this session" at bounding box center [768, 362] width 326 height 41
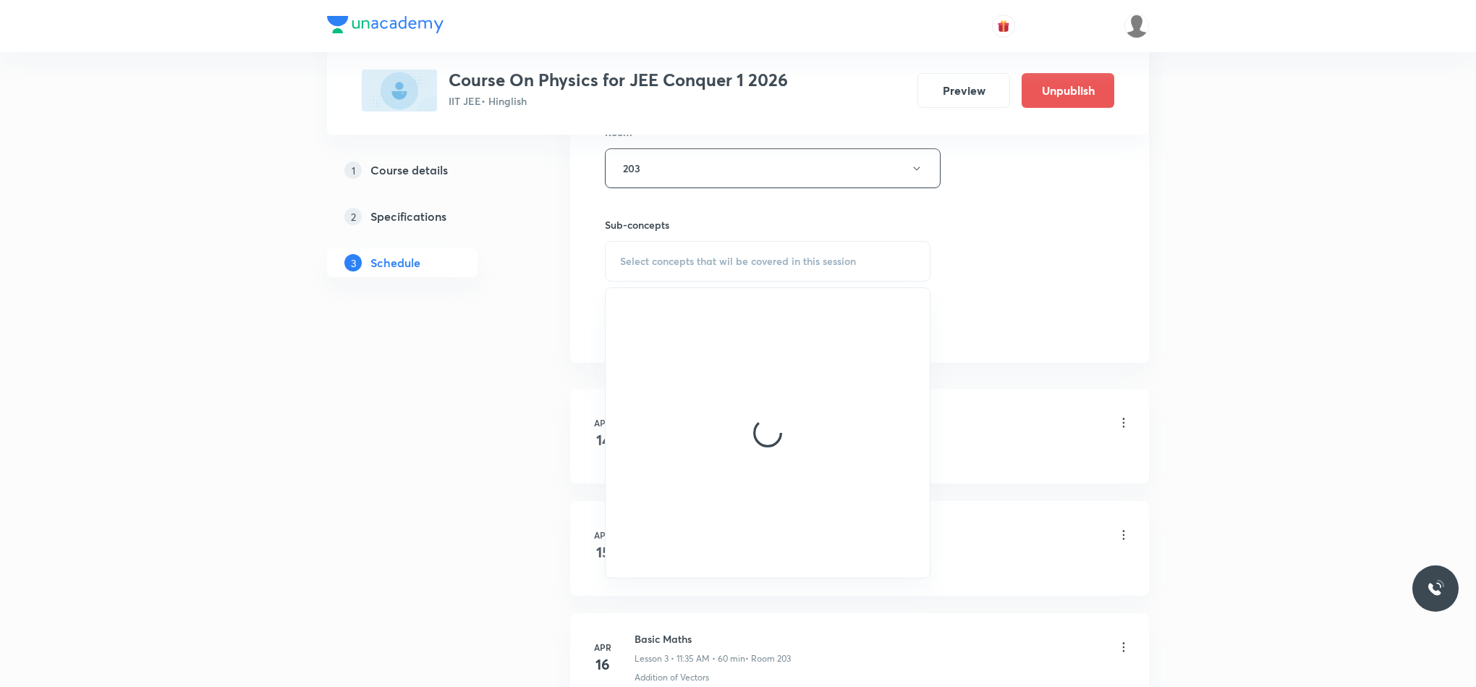
scroll to position [747, 0]
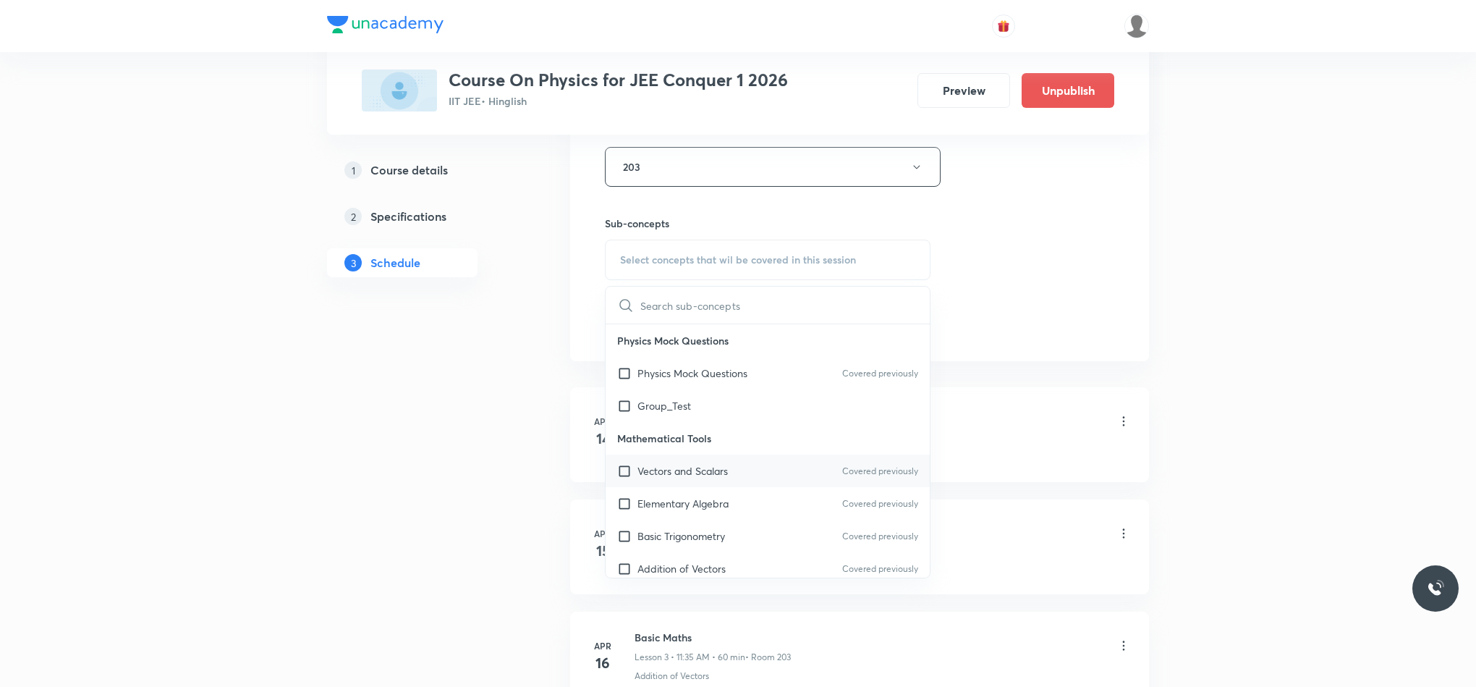
click at [666, 478] on p "Vectors and Scalars" at bounding box center [683, 470] width 90 height 15
checkbox input "true"
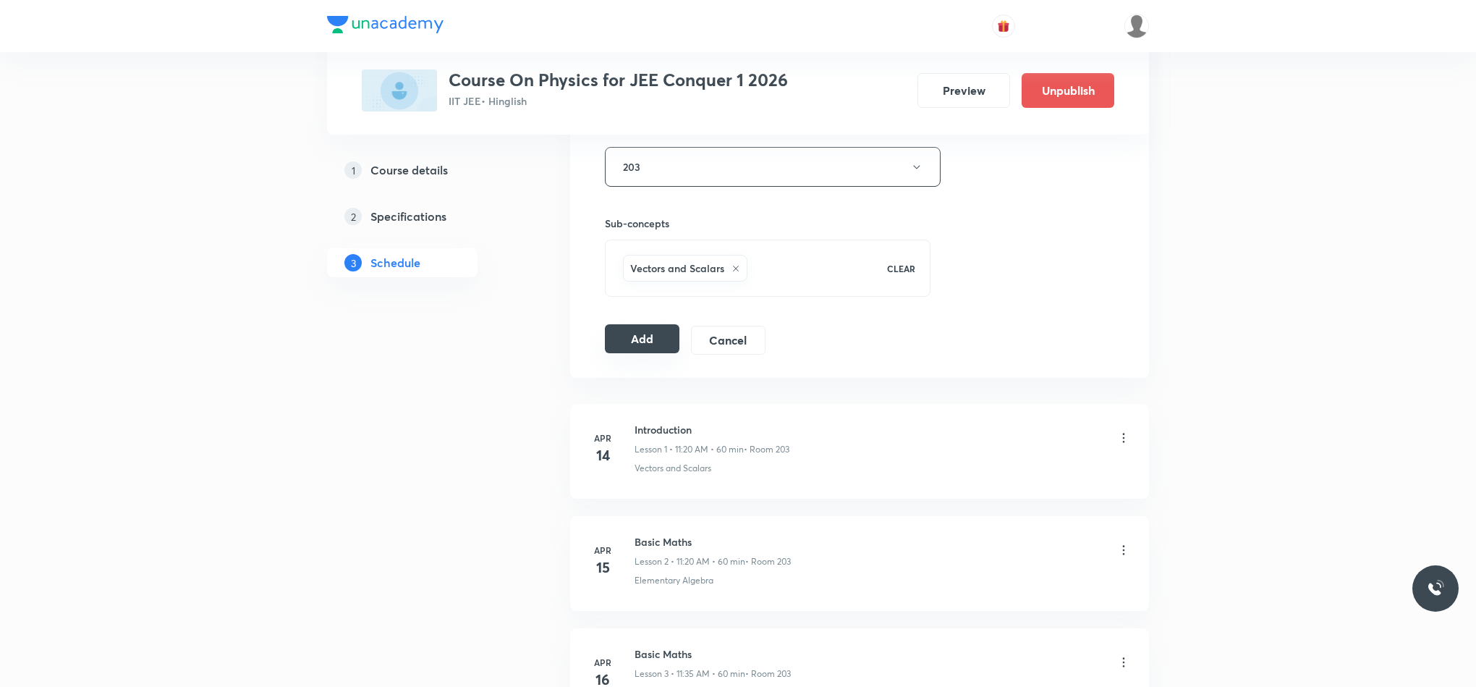
click at [660, 347] on button "Add" at bounding box center [642, 338] width 75 height 29
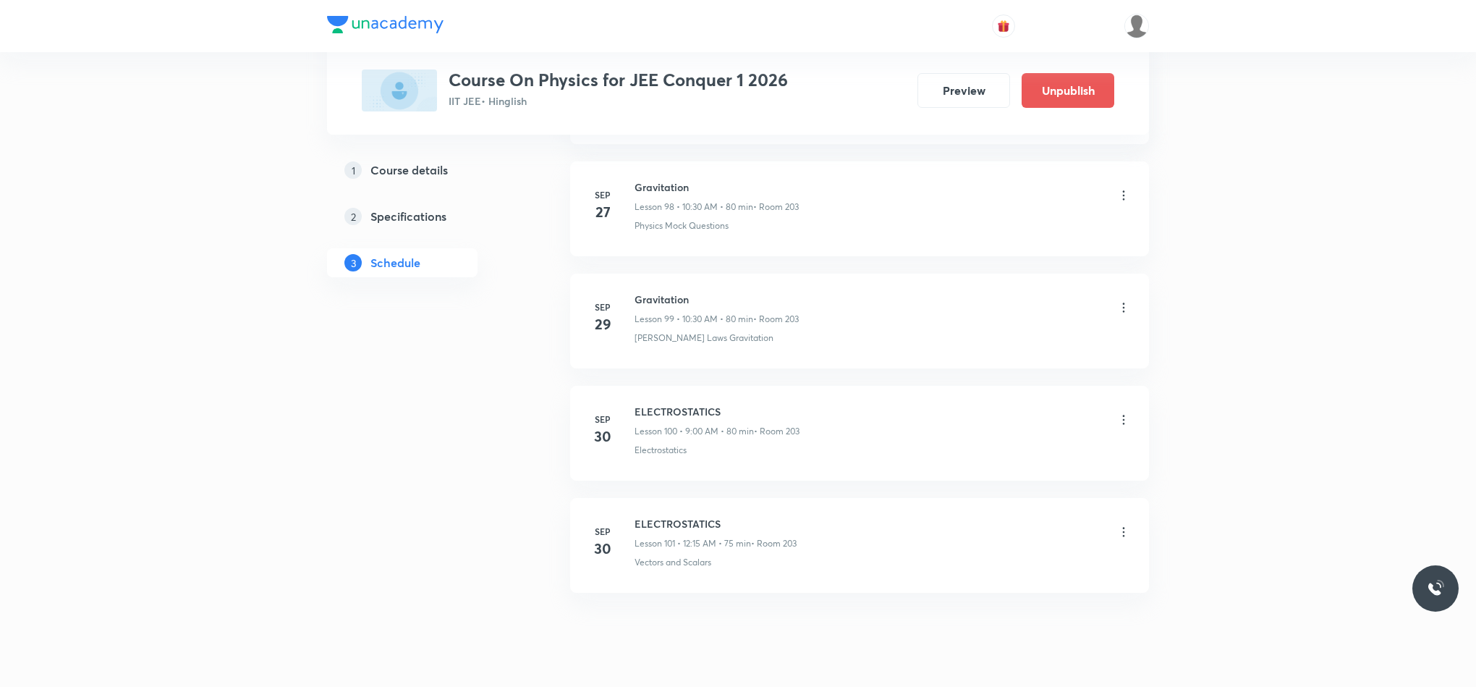
scroll to position [11209, 0]
